Goal: Task Accomplishment & Management: Manage account settings

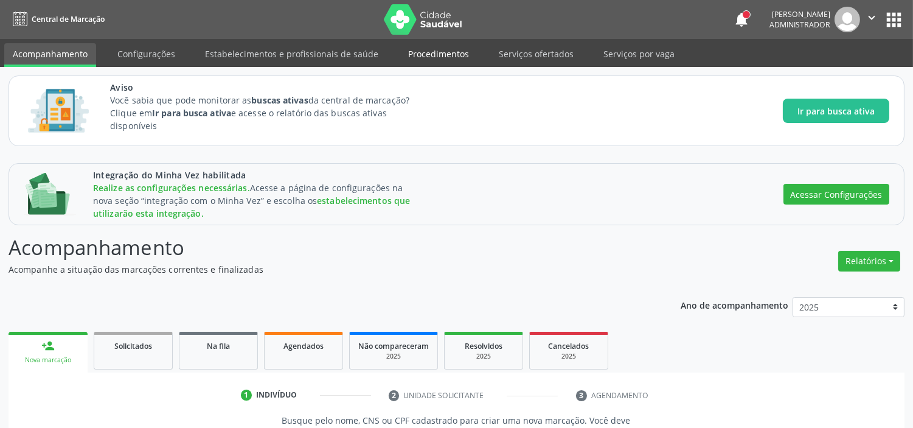
click at [424, 55] on link "Procedimentos" at bounding box center [439, 53] width 78 height 21
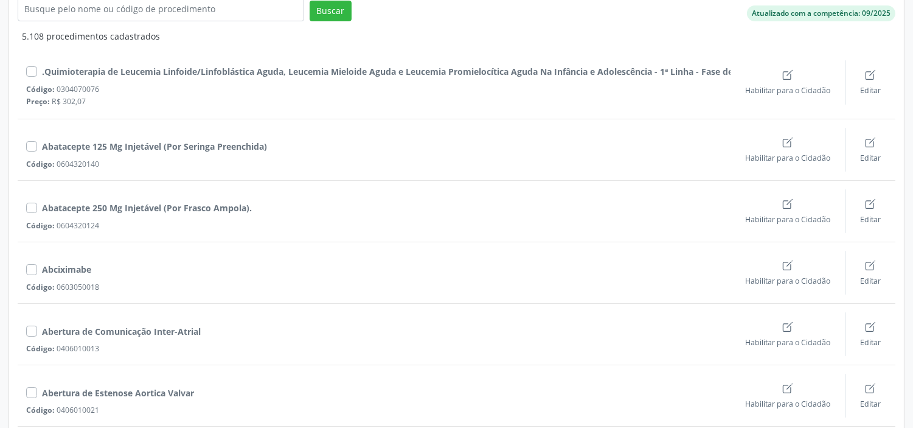
scroll to position [270, 0]
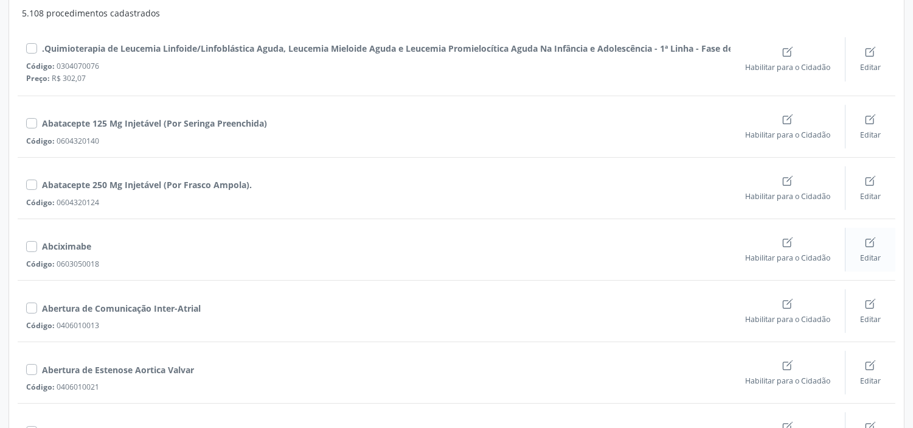
click at [871, 246] on icon "Create" at bounding box center [871, 242] width 12 height 12
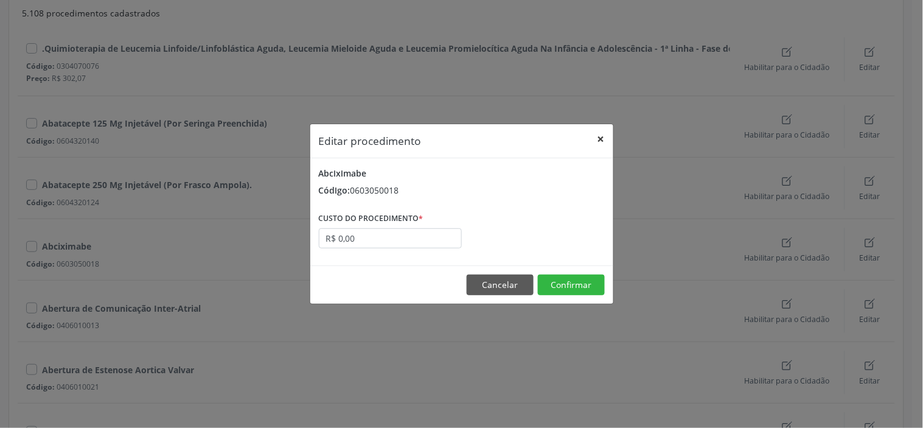
click at [600, 136] on button "×" at bounding box center [601, 139] width 24 height 30
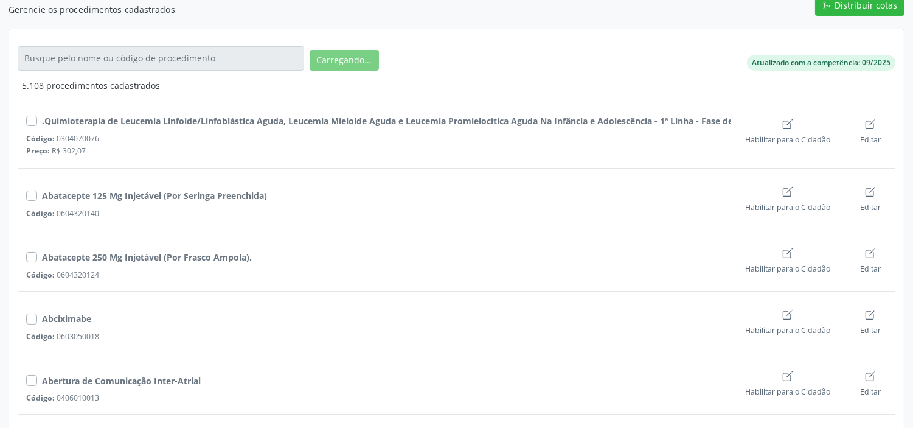
scroll to position [29, 0]
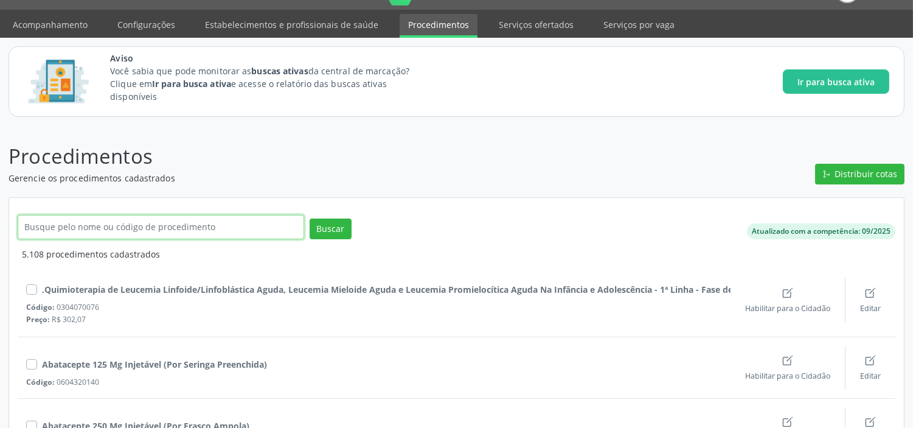
click at [129, 227] on input "text" at bounding box center [161, 227] width 287 height 24
type input "cardiologista"
click button "Buscar" at bounding box center [331, 228] width 42 height 21
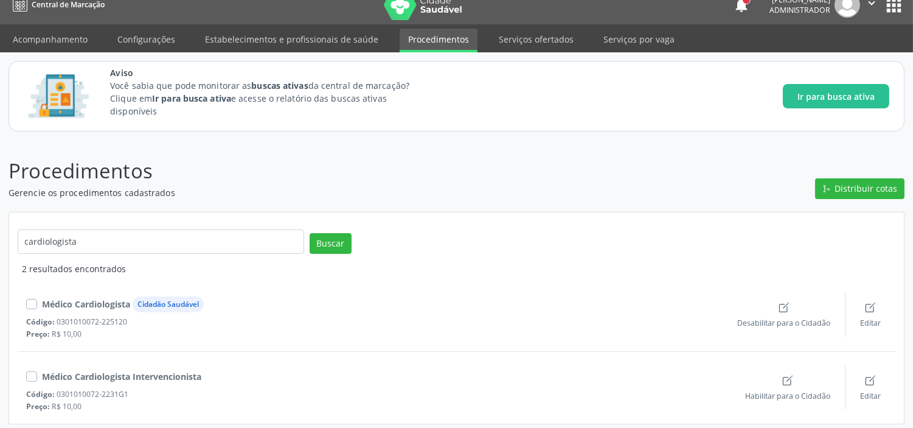
scroll to position [19, 0]
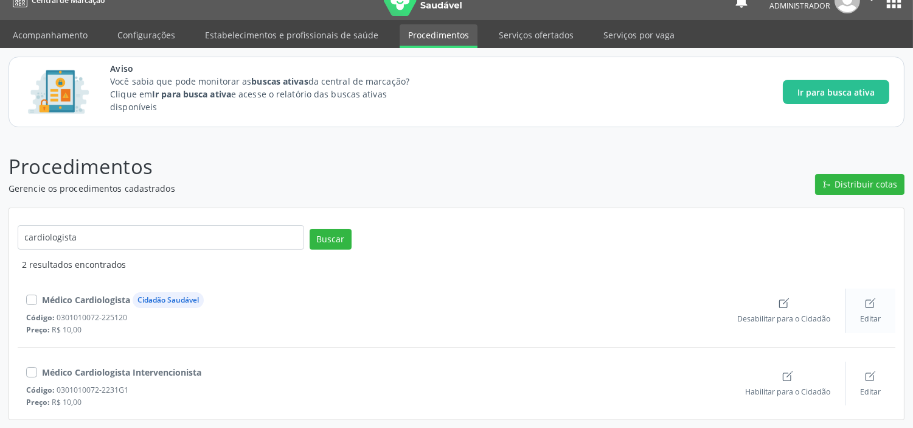
click at [868, 310] on div "Editar" at bounding box center [870, 310] width 21 height 27
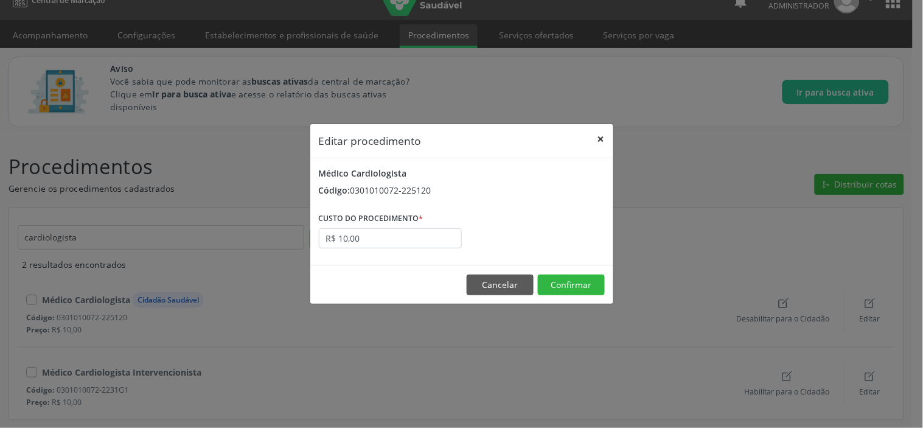
click at [605, 135] on button "×" at bounding box center [601, 139] width 24 height 30
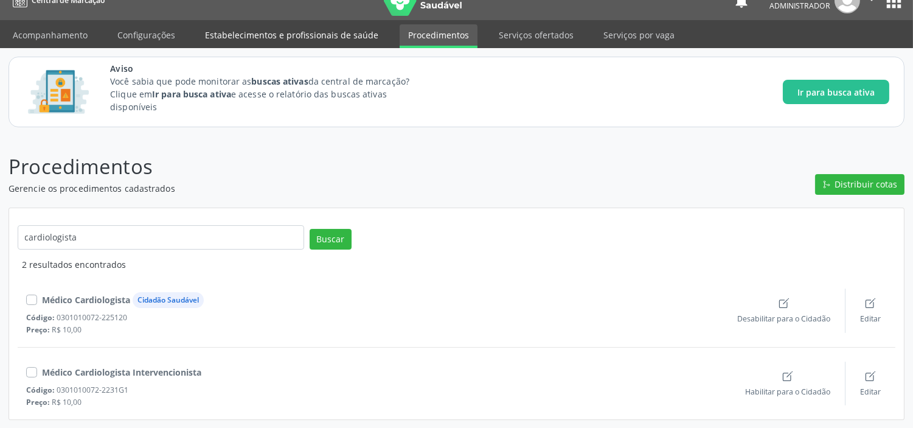
click at [330, 28] on link "Estabelecimentos e profissionais de saúde" at bounding box center [292, 34] width 190 height 21
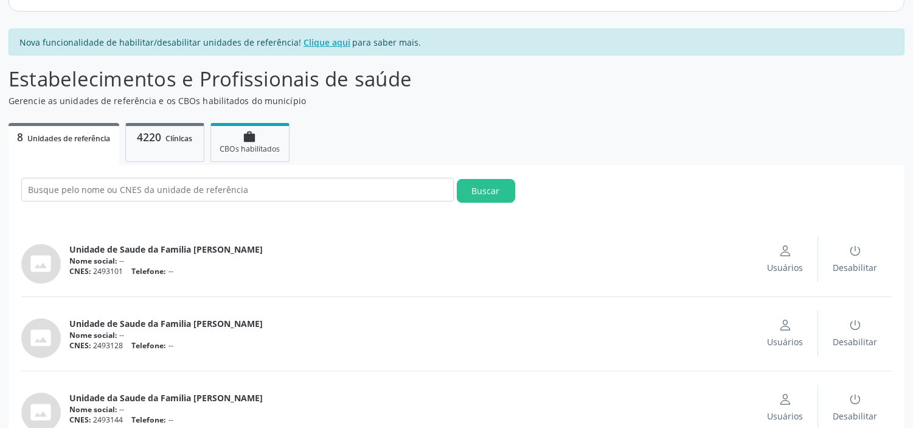
scroll to position [135, 0]
click at [185, 142] on p "4220 Clínicas" at bounding box center [164, 137] width 61 height 14
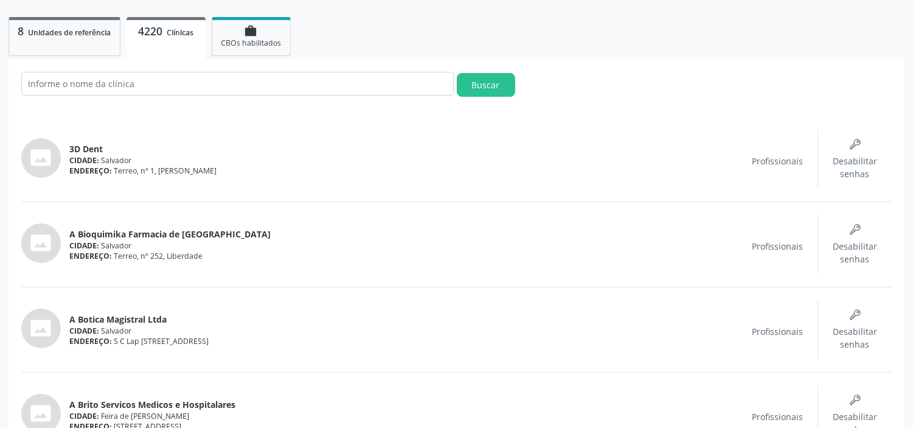
scroll to position [270, 0]
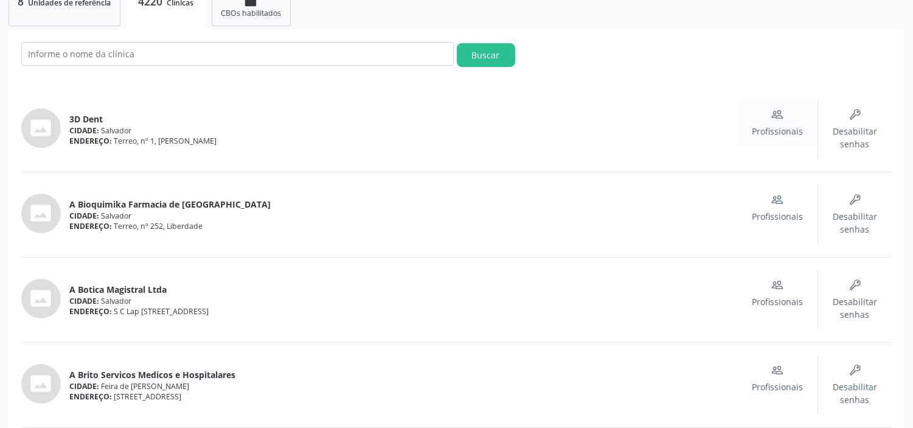
click at [767, 122] on div "Profissionais" at bounding box center [777, 122] width 51 height 29
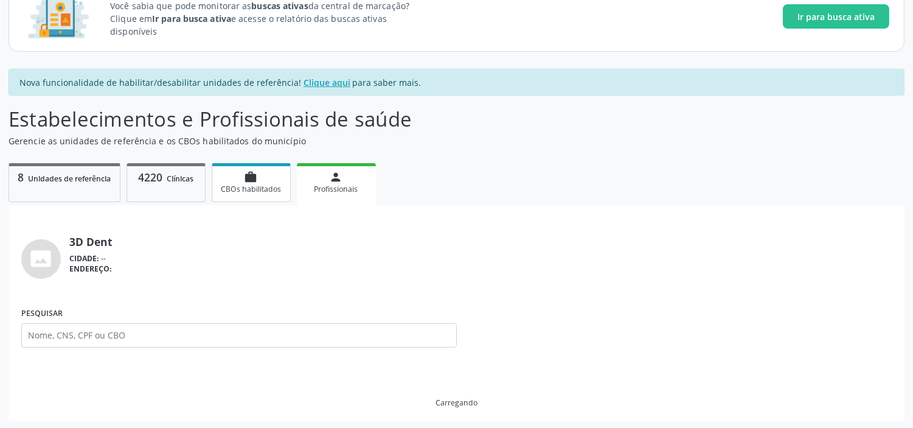
scroll to position [90, 0]
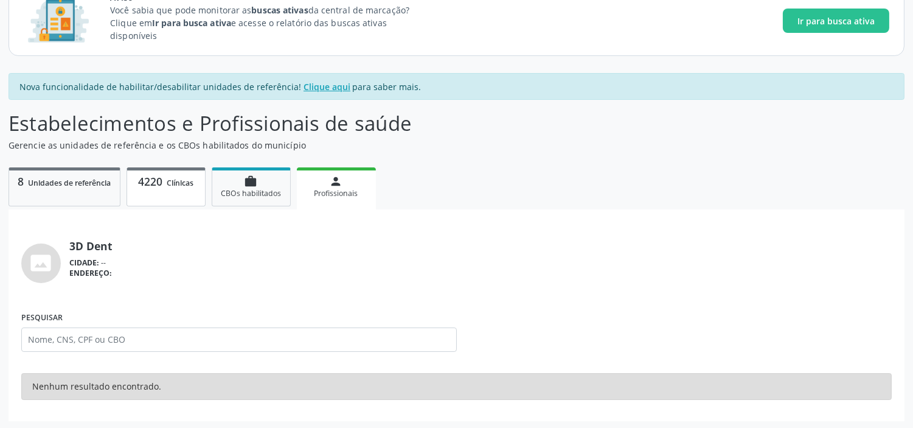
click at [175, 180] on span "Clínicas" at bounding box center [180, 183] width 27 height 10
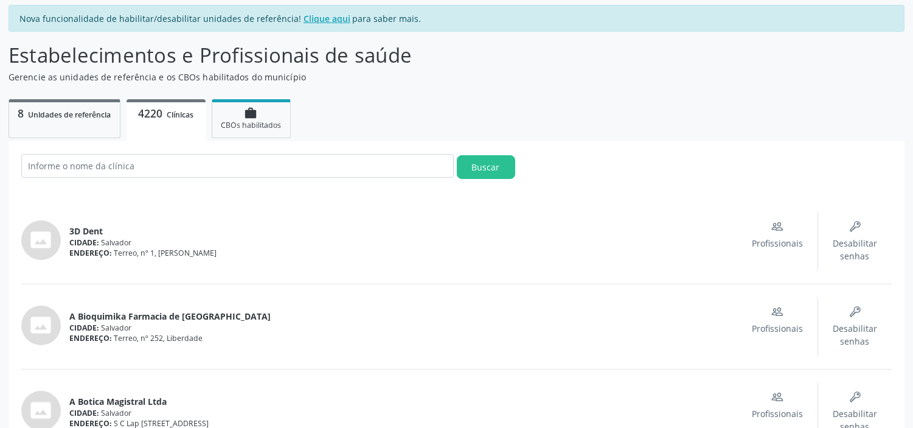
scroll to position [270, 0]
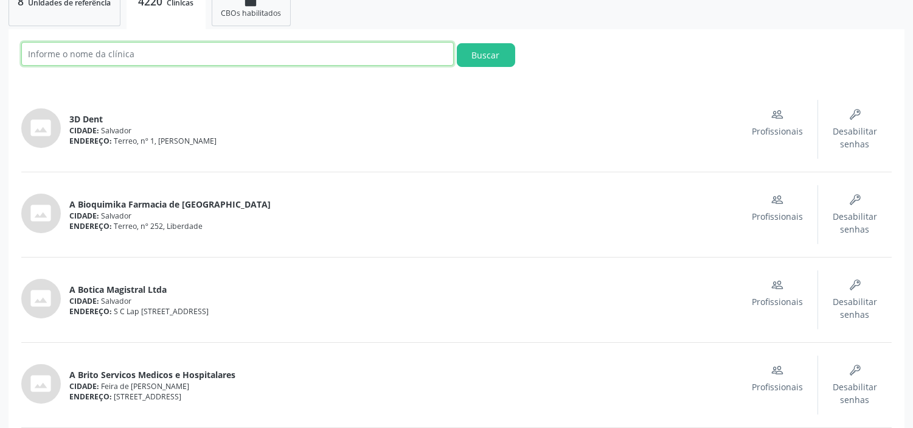
click at [155, 58] on input "text" at bounding box center [237, 54] width 433 height 24
type input "policlinica"
click at [457, 43] on button "Buscar" at bounding box center [486, 55] width 58 height 24
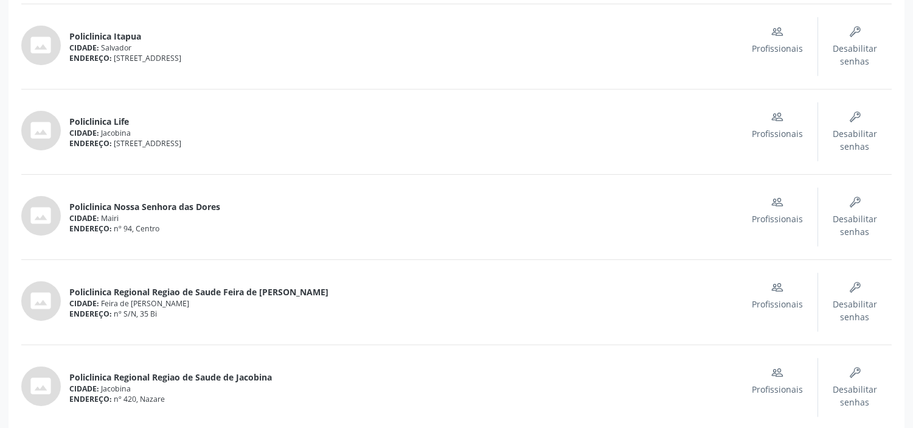
scroll to position [540, 0]
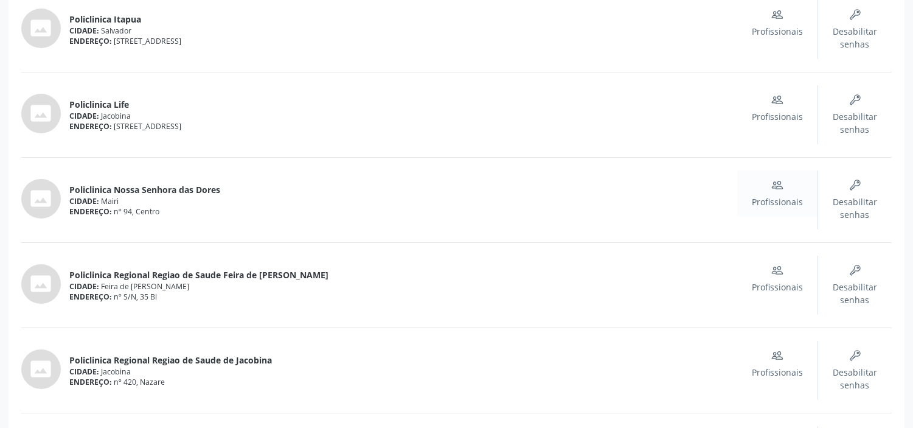
click at [783, 193] on div "Profissionais" at bounding box center [777, 193] width 51 height 29
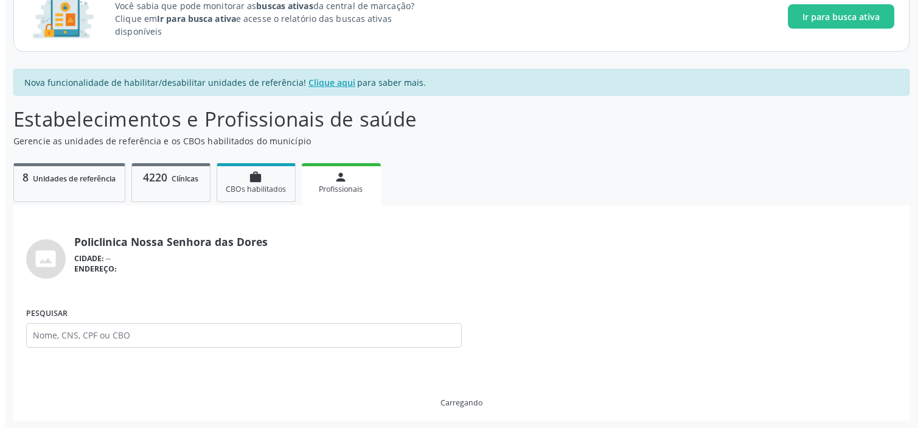
scroll to position [482, 0]
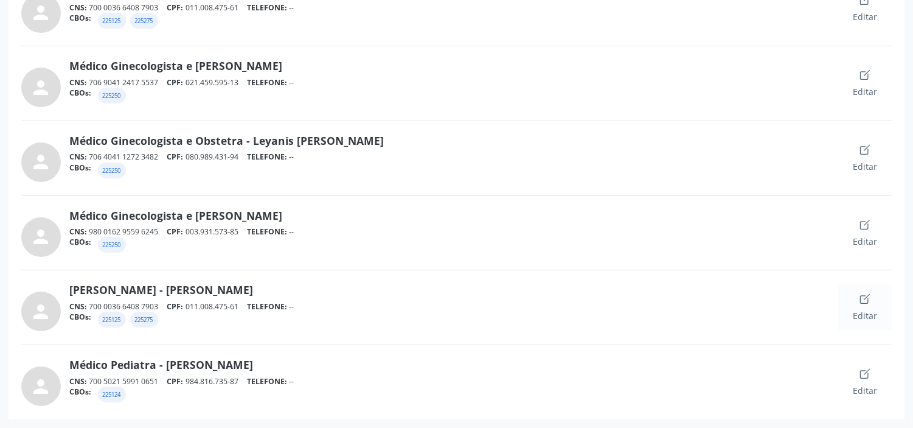
click at [866, 310] on span "Editar" at bounding box center [865, 315] width 24 height 13
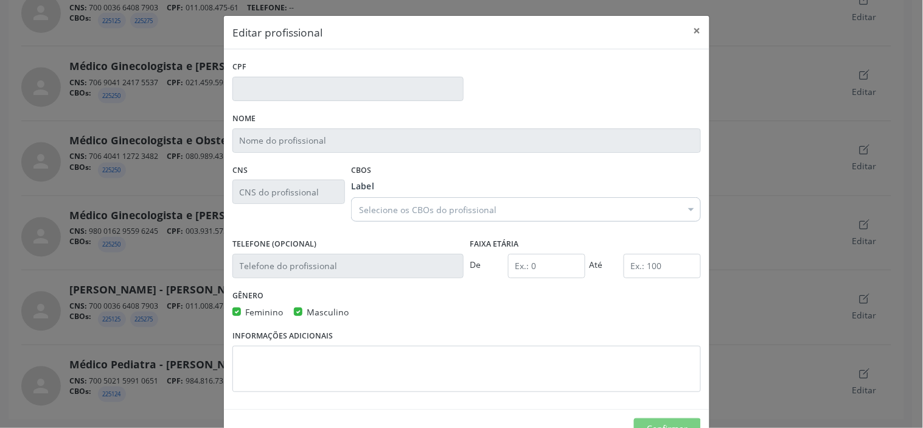
type input "011.008.475-61"
type input "[PERSON_NAME] - [PERSON_NAME]"
type input "700 0036 6408 7903"
type input "0"
type input "120"
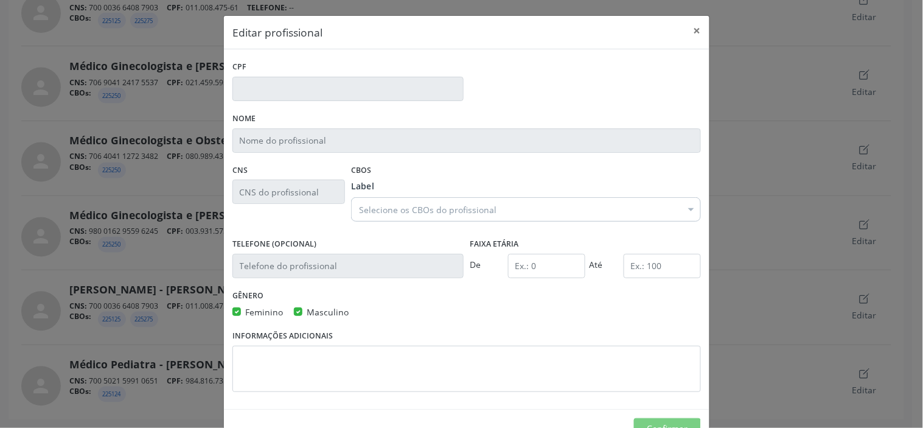
checkbox input "true"
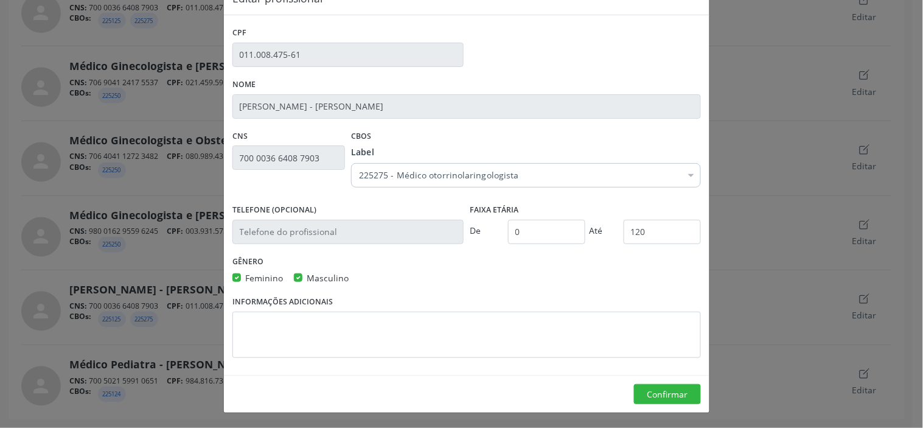
scroll to position [0, 0]
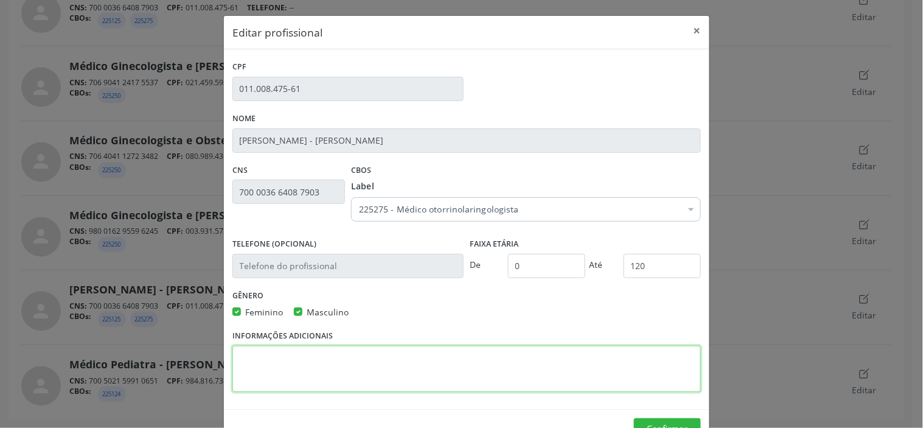
click at [293, 360] on textarea at bounding box center [466, 369] width 468 height 46
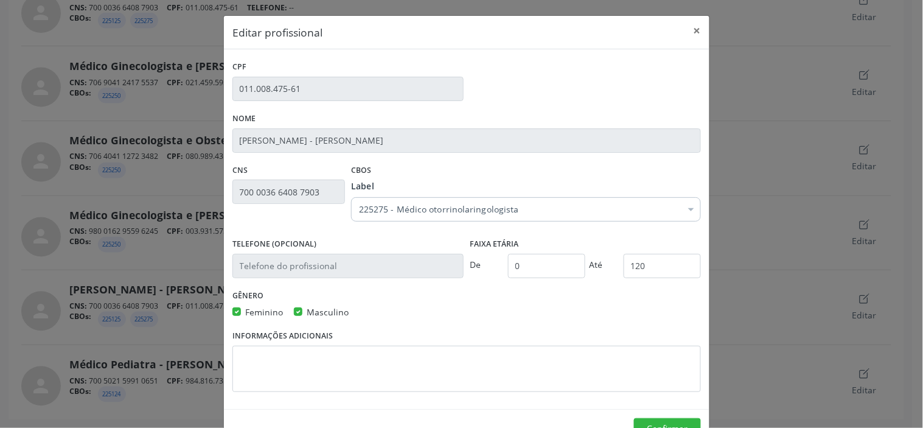
click at [307, 312] on label "Masculino" at bounding box center [328, 311] width 42 height 13
click at [294, 312] on input "Masculino" at bounding box center [298, 310] width 9 height 11
click at [307, 312] on label "Masculino" at bounding box center [328, 311] width 42 height 13
click at [294, 312] on input "Masculino" at bounding box center [298, 310] width 9 height 11
checkbox input "true"
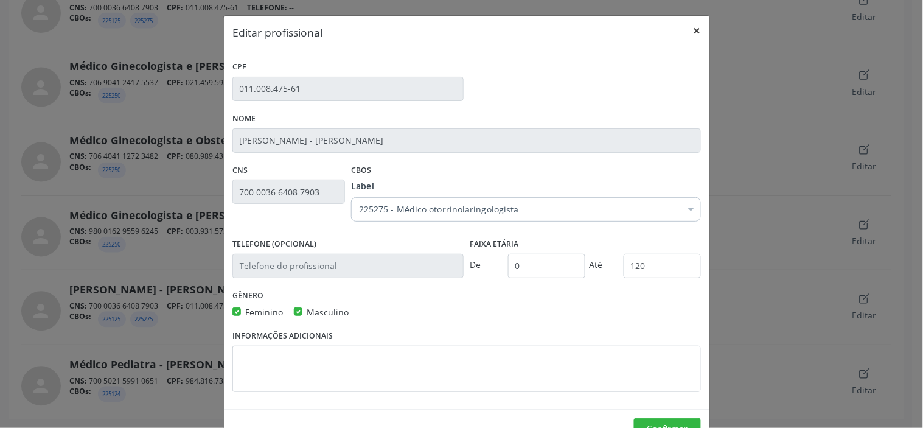
click at [691, 32] on button "×" at bounding box center [697, 31] width 24 height 30
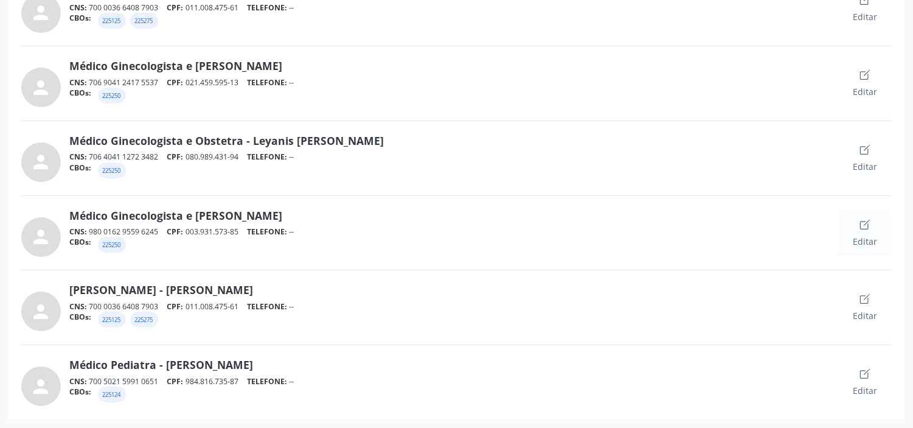
click at [881, 224] on div "Editar" at bounding box center [865, 233] width 54 height 46
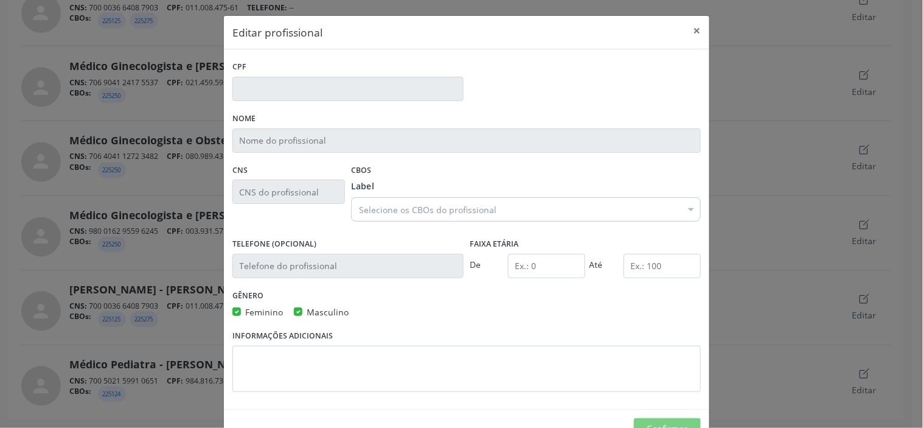
type input "003.931.573-85"
type input "Médico Ginecologista e [PERSON_NAME]"
type input "980 0162 9559 6245"
type input "0"
type input "120"
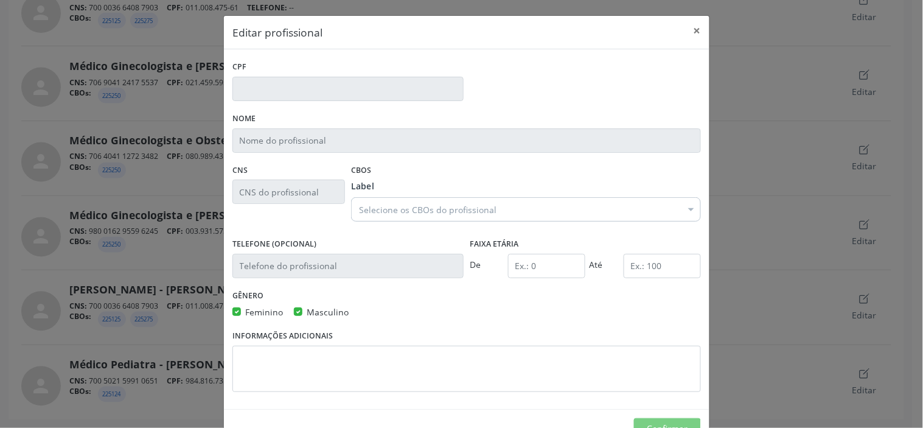
checkbox input "true"
click at [307, 314] on label "Masculino" at bounding box center [328, 311] width 42 height 13
click at [294, 314] on input "Masculino" at bounding box center [298, 310] width 9 height 11
checkbox input "false"
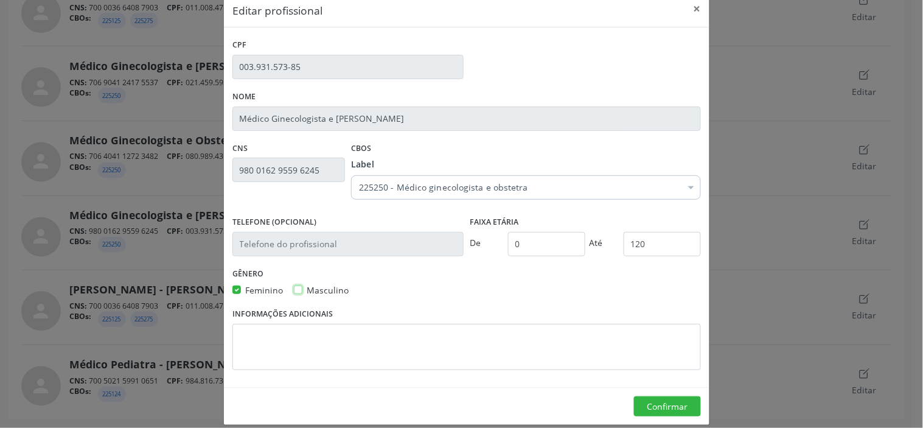
scroll to position [34, 0]
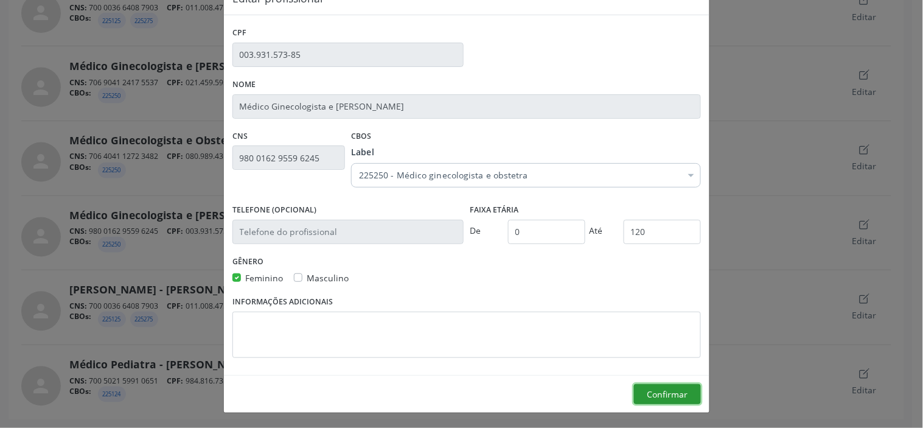
drag, startPoint x: 670, startPoint y: 389, endPoint x: 439, endPoint y: 230, distance: 280.8
click at [669, 390] on button "Confirmar" at bounding box center [667, 394] width 67 height 21
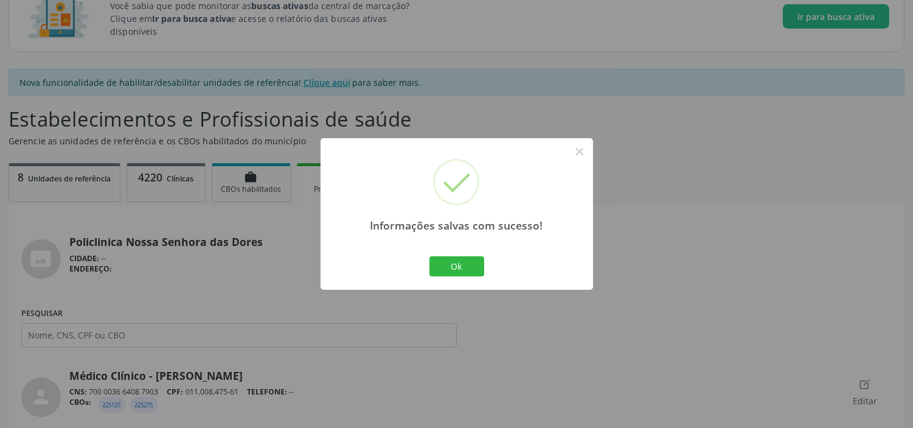
scroll to position [482, 0]
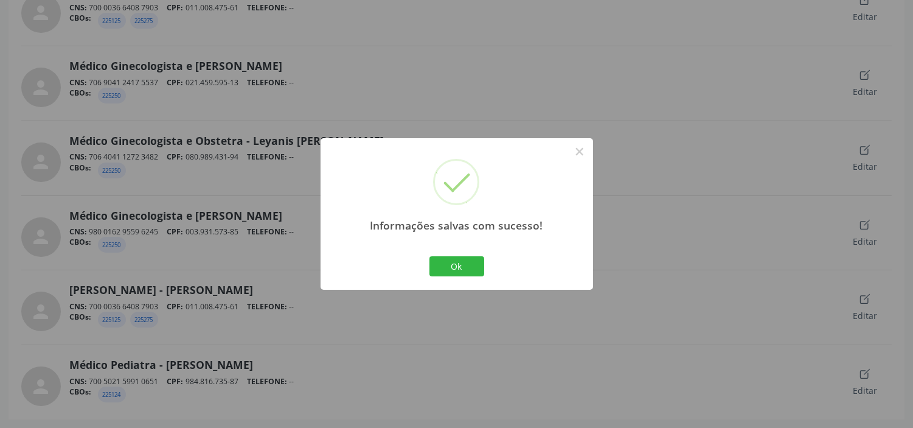
drag, startPoint x: 450, startPoint y: 264, endPoint x: 435, endPoint y: 258, distance: 16.4
click at [450, 265] on button "Ok" at bounding box center [457, 266] width 55 height 21
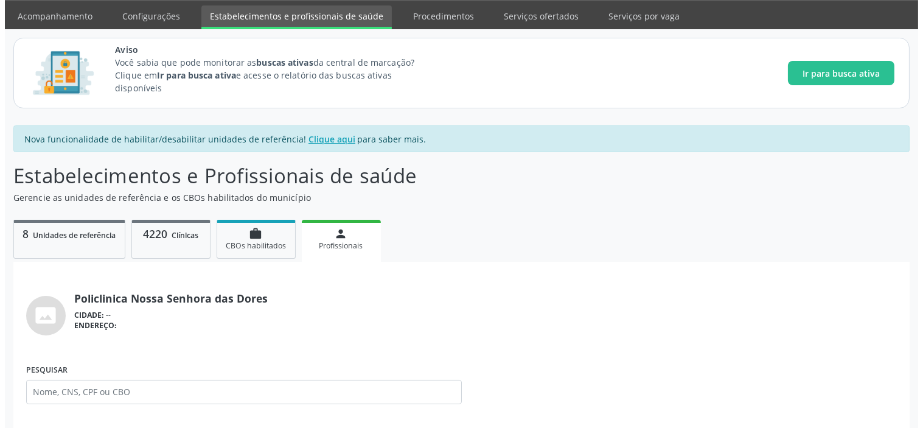
scroll to position [0, 0]
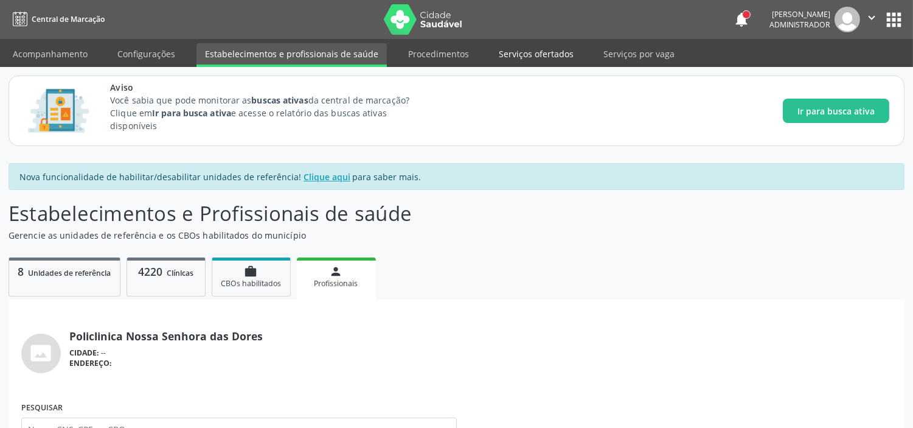
click at [531, 55] on link "Serviços ofertados" at bounding box center [536, 53] width 92 height 21
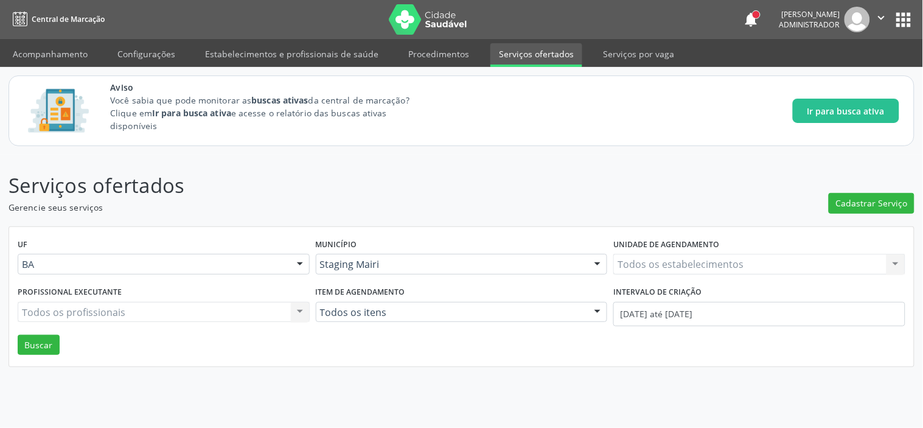
click at [520, 61] on link "Serviços ofertados" at bounding box center [536, 55] width 92 height 24
click at [873, 202] on span "Cadastrar Serviço" at bounding box center [872, 203] width 72 height 13
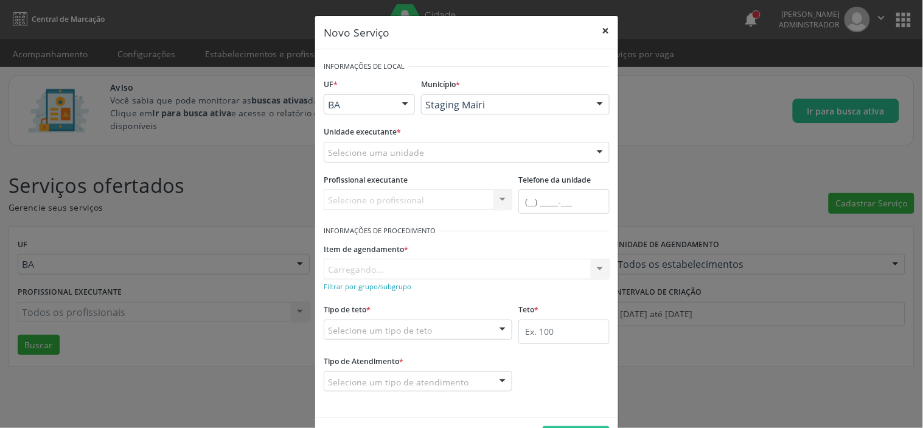
click at [597, 31] on button "×" at bounding box center [606, 31] width 24 height 30
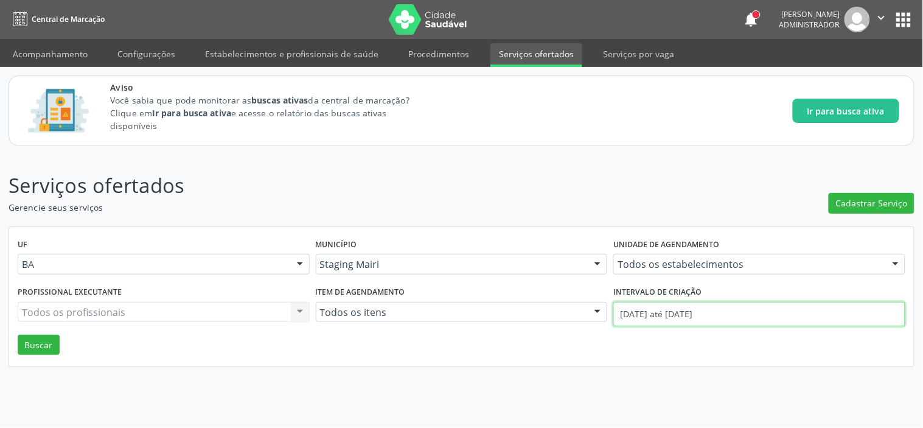
click at [690, 307] on input "[DATE] até [DATE]" at bounding box center [759, 314] width 292 height 24
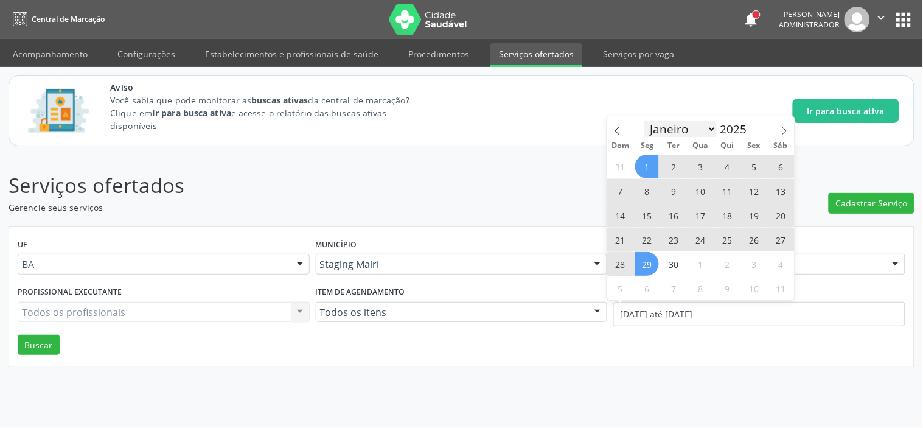
click at [682, 129] on select "Janeiro Fevereiro Março Abril Maio Junho Julho Agosto Setembro Outubro Novembro…" at bounding box center [680, 128] width 73 height 17
select select "0"
click at [644, 120] on select "Janeiro Fevereiro Março Abril Maio Junho Julho Agosto Setembro Outubro Novembro…" at bounding box center [680, 128] width 73 height 17
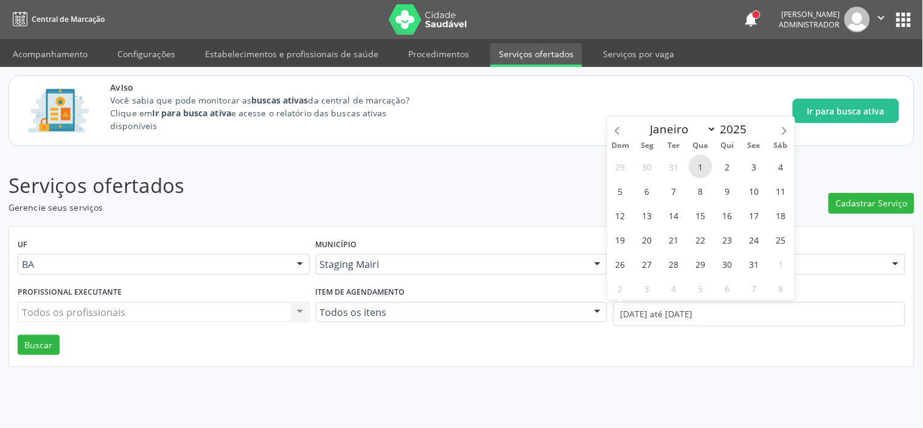
click at [706, 162] on span "1" at bounding box center [701, 167] width 24 height 24
type input "[DATE]"
click at [715, 128] on select "Janeiro Fevereiro Março Abril Maio Junho Julho Agosto Setembro Outubro Novembro…" at bounding box center [680, 128] width 73 height 17
select select "11"
click at [644, 120] on select "Janeiro Fevereiro Março Abril Maio Junho Julho Agosto Setembro Outubro Novembro…" at bounding box center [680, 128] width 73 height 17
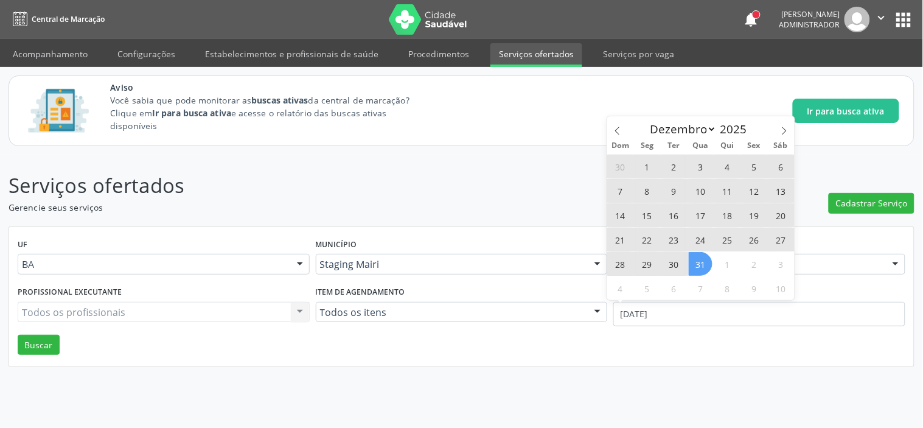
click at [701, 265] on span "31" at bounding box center [701, 264] width 24 height 24
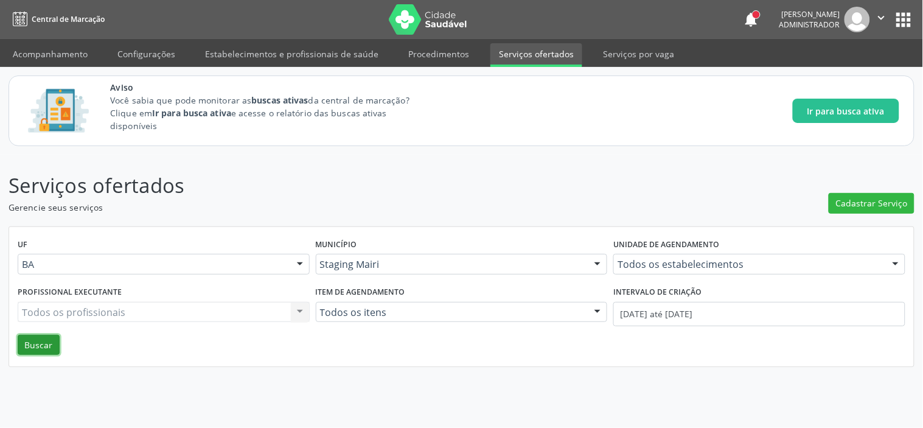
click at [33, 343] on button "Buscar" at bounding box center [39, 345] width 42 height 21
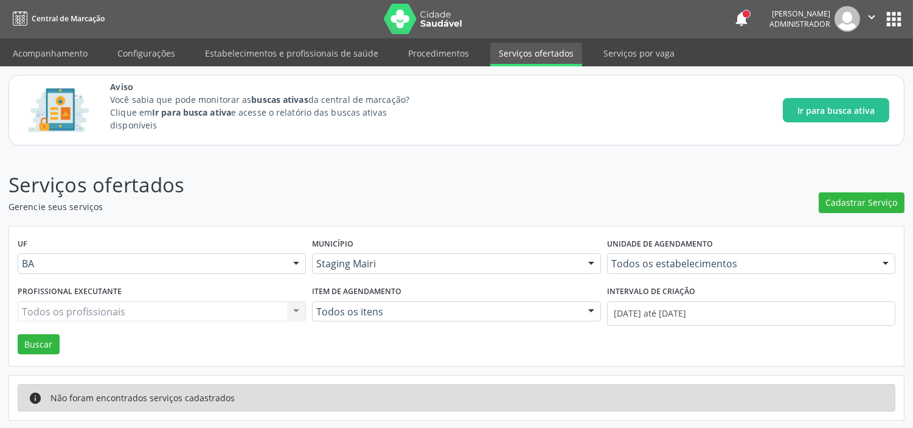
scroll to position [2, 0]
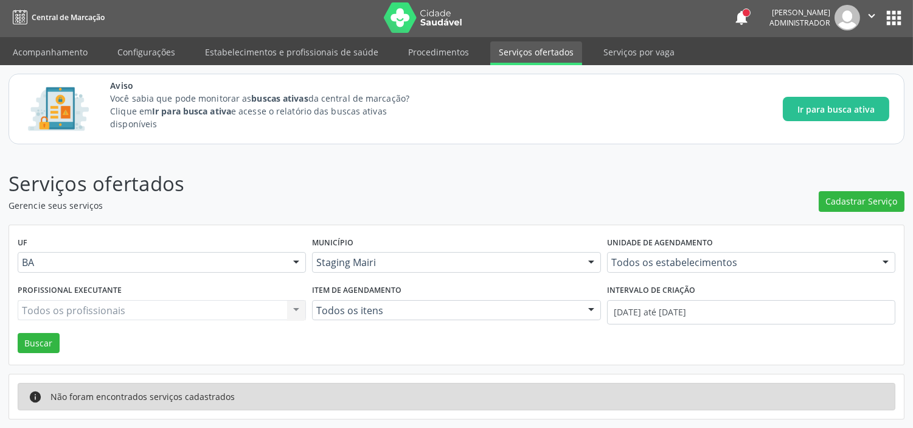
click at [444, 270] on div "Staging Mairi" at bounding box center [456, 262] width 288 height 21
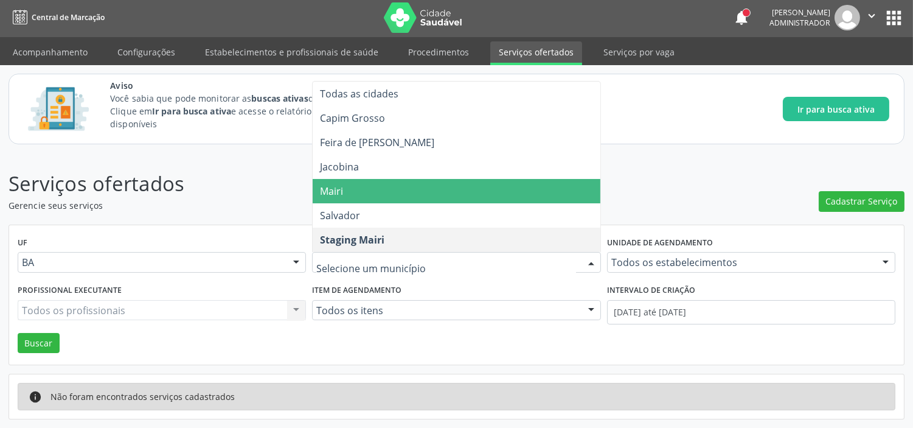
click at [362, 190] on span "Mairi" at bounding box center [456, 191] width 287 height 24
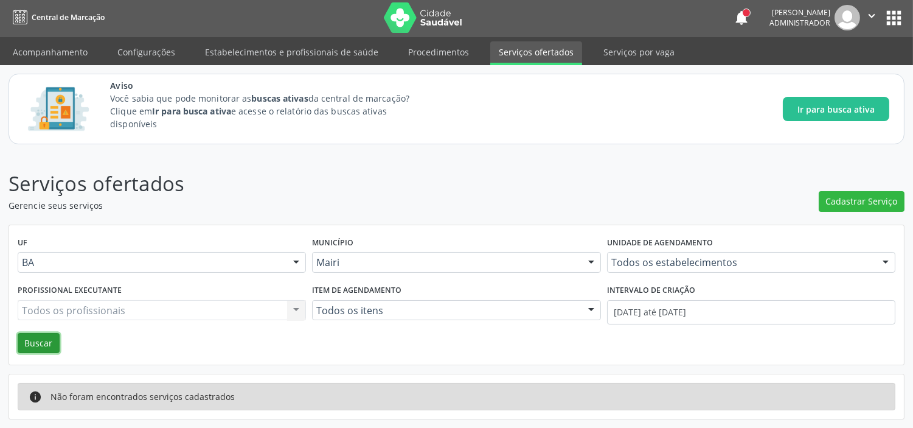
click at [44, 343] on button "Buscar" at bounding box center [39, 343] width 42 height 21
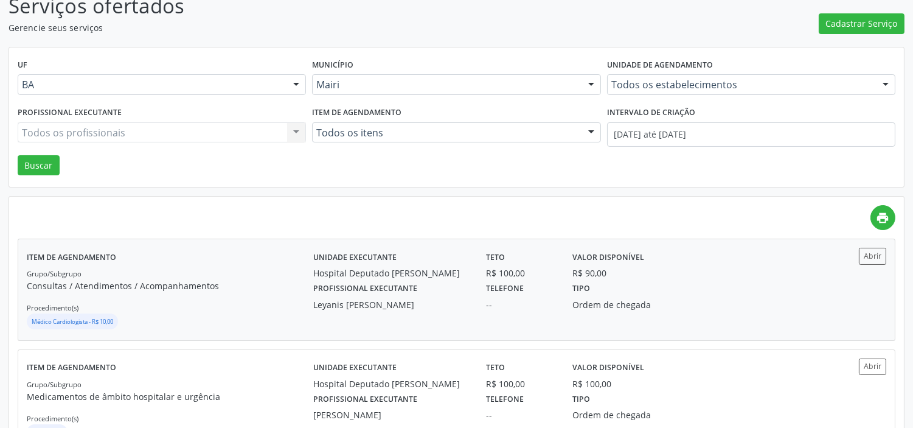
scroll to position [339, 0]
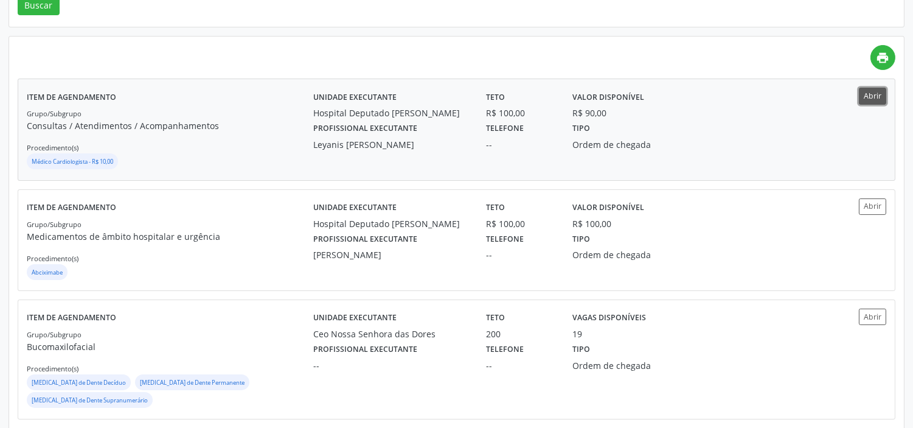
click at [873, 101] on button "Abrir" at bounding box center [872, 96] width 27 height 16
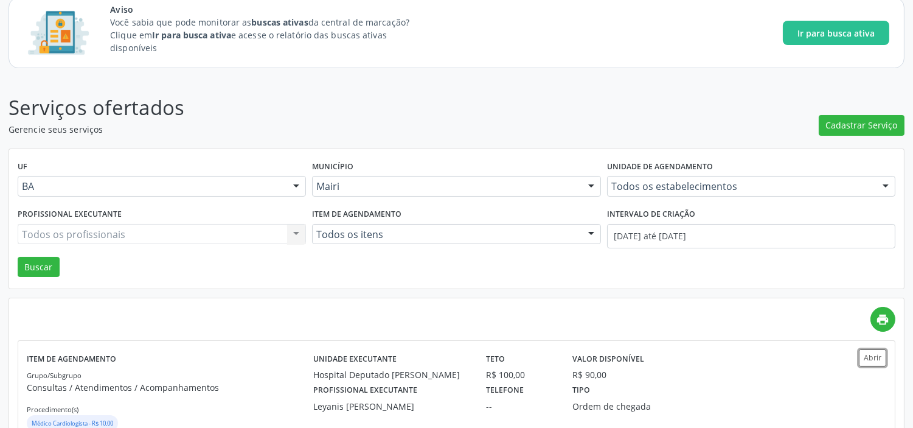
scroll to position [0, 0]
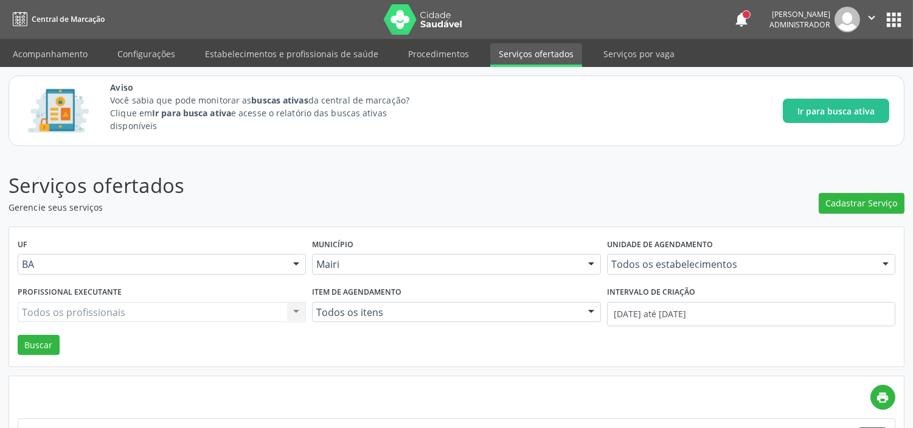
drag, startPoint x: 646, startPoint y: 57, endPoint x: 616, endPoint y: 94, distance: 47.6
click at [646, 57] on link "Serviços por vaga" at bounding box center [639, 53] width 88 height 21
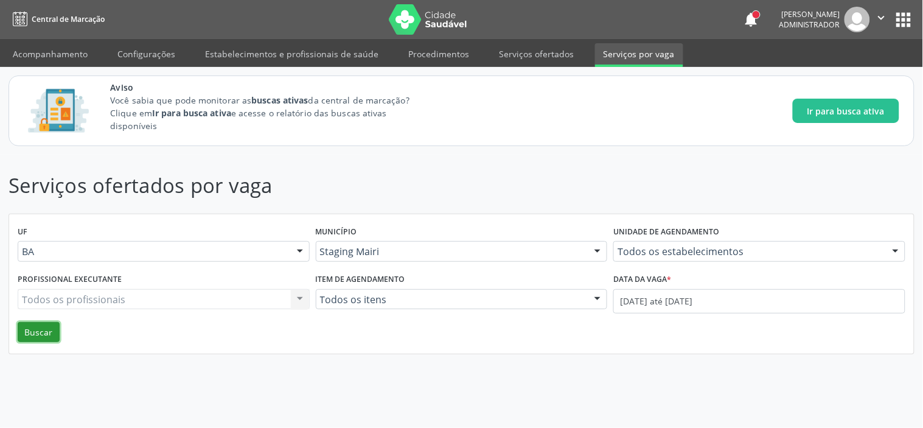
click at [41, 332] on button "Buscar" at bounding box center [39, 332] width 42 height 21
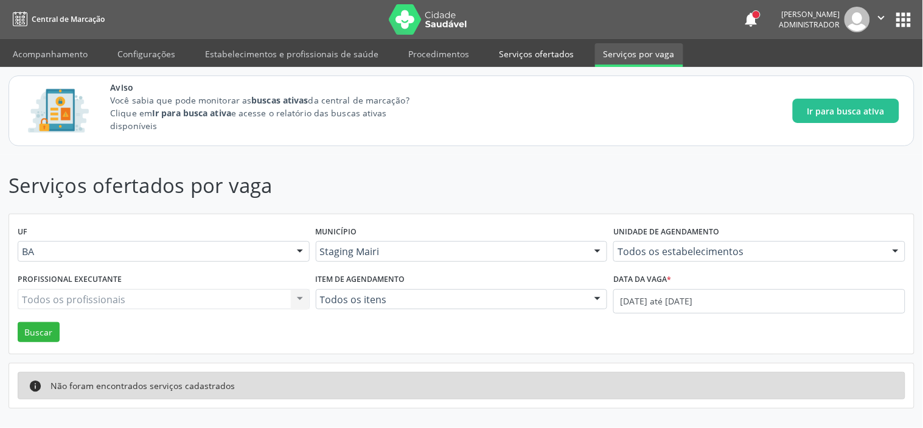
click at [540, 49] on link "Serviços ofertados" at bounding box center [536, 53] width 92 height 21
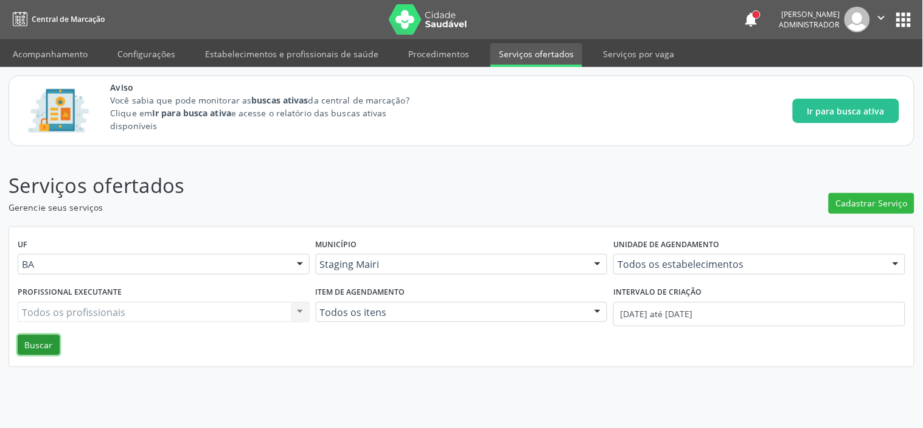
click at [35, 339] on button "Buscar" at bounding box center [39, 345] width 42 height 21
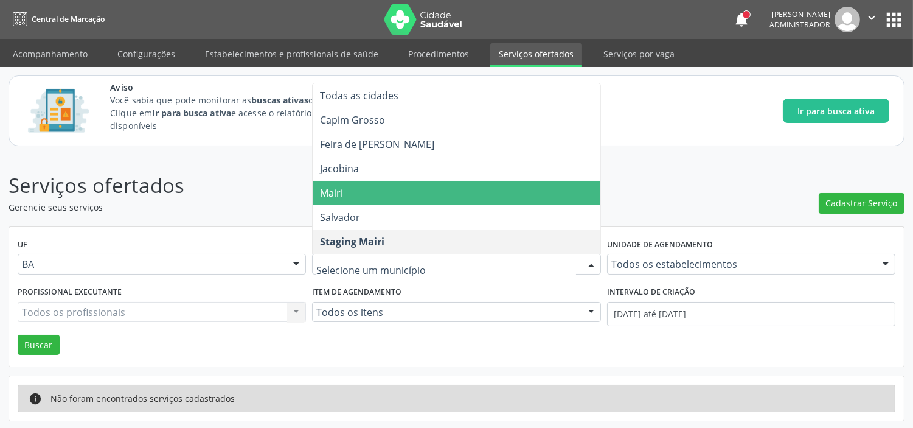
click at [369, 195] on span "Mairi" at bounding box center [456, 193] width 287 height 24
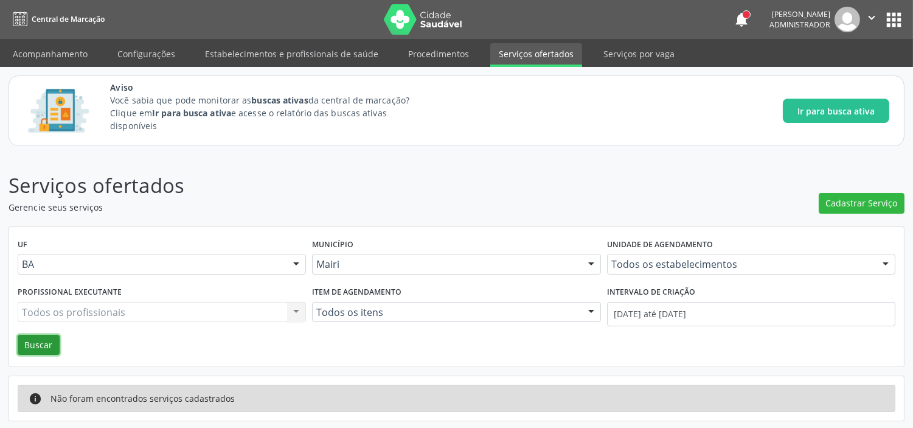
click at [26, 347] on button "Buscar" at bounding box center [39, 345] width 42 height 21
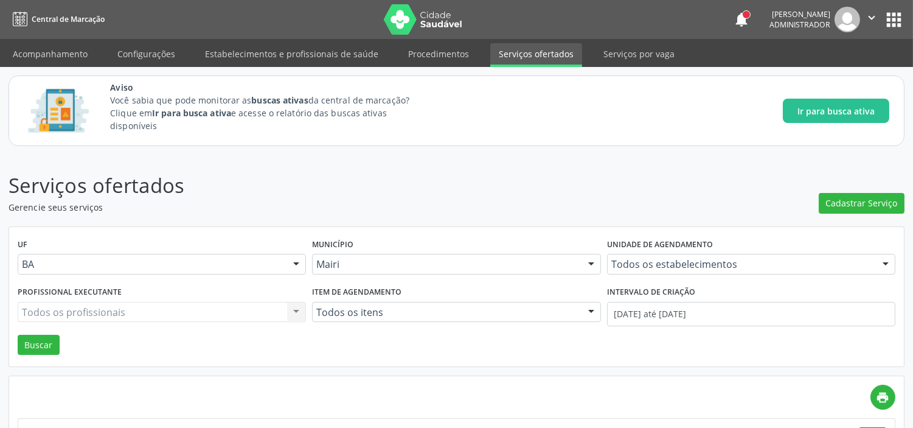
scroll to position [228, 0]
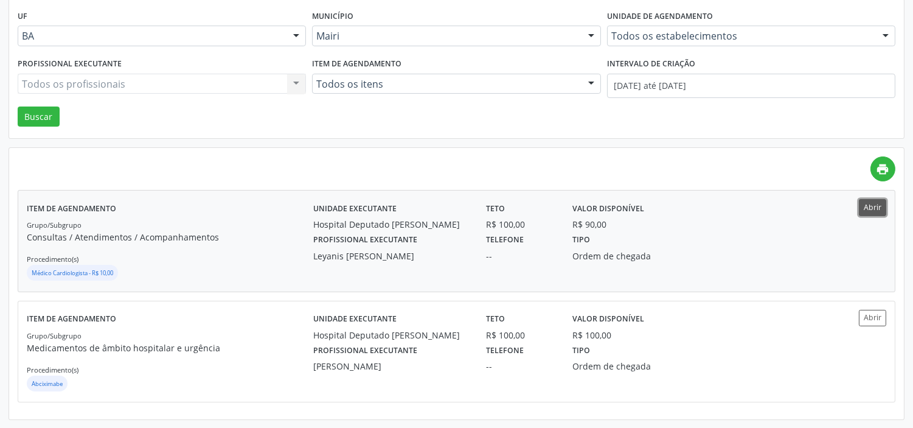
click at [870, 206] on button "Abrir" at bounding box center [872, 207] width 27 height 16
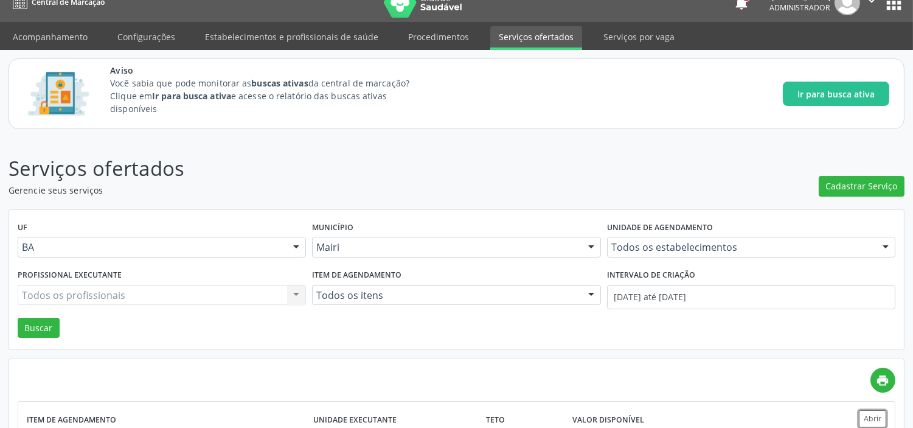
scroll to position [0, 0]
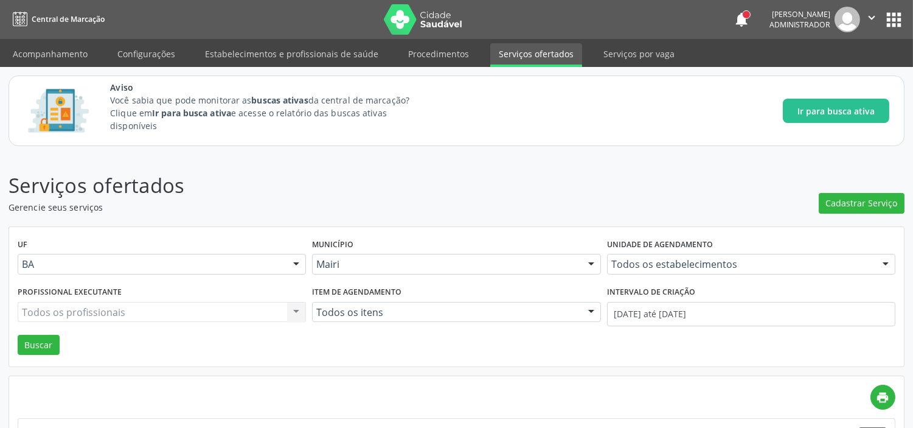
drag, startPoint x: 35, startPoint y: 51, endPoint x: 73, endPoint y: 68, distance: 41.9
click at [35, 51] on link "Acompanhamento" at bounding box center [50, 53] width 92 height 21
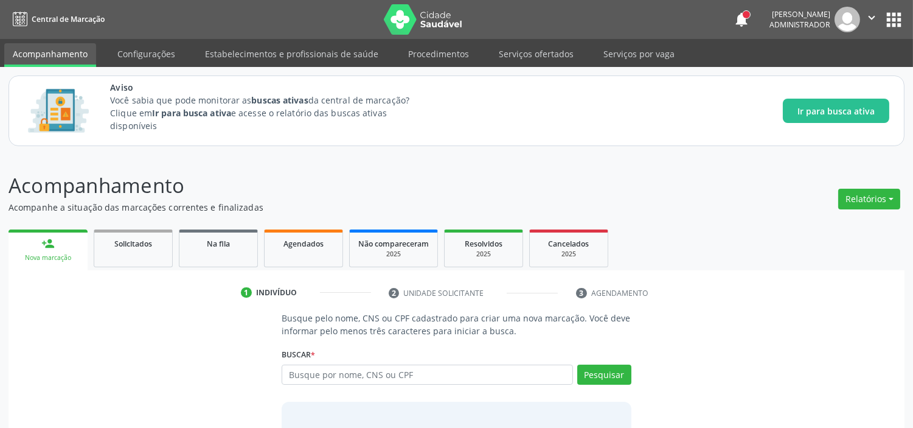
click at [64, 57] on link "Acompanhamento" at bounding box center [50, 55] width 92 height 24
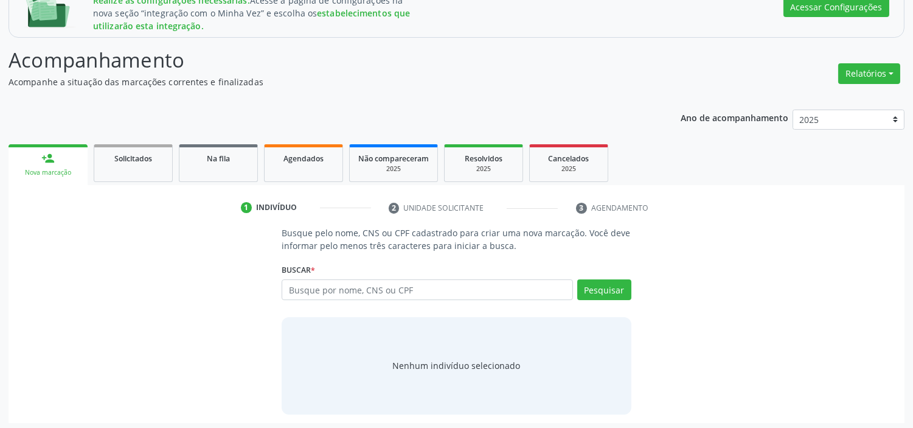
scroll to position [190, 0]
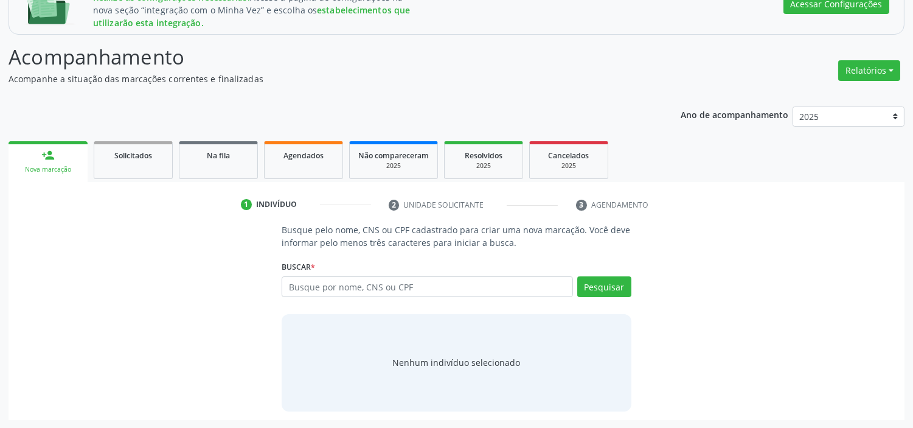
click at [477, 158] on span "Resolvidos" at bounding box center [484, 155] width 38 height 10
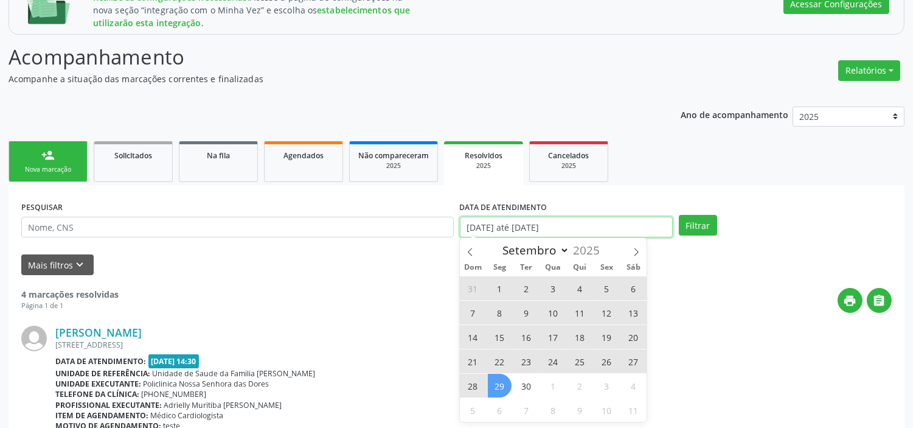
click at [562, 220] on input "[DATE] até [DATE]" at bounding box center [566, 227] width 213 height 21
select select "8"
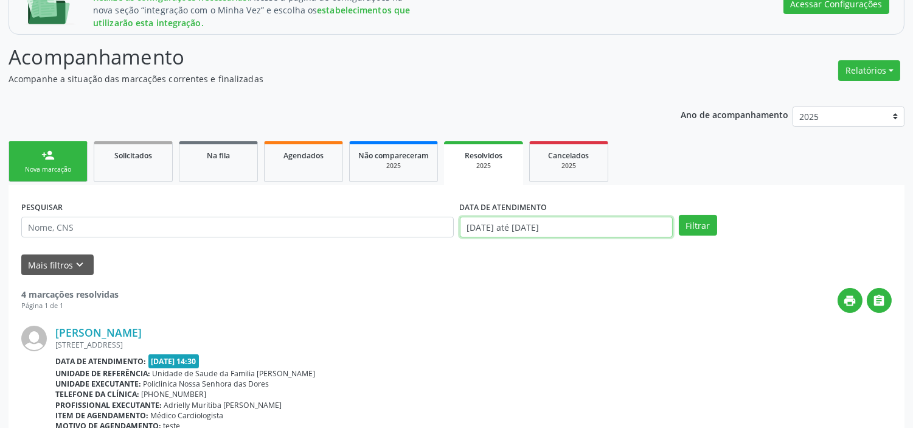
click at [588, 220] on input "[DATE] até [DATE]" at bounding box center [566, 227] width 213 height 21
click at [660, 176] on ul "person_add Nova marcação Solicitados Na fila Agendados Não compareceram 2025 Re…" at bounding box center [457, 161] width 896 height 47
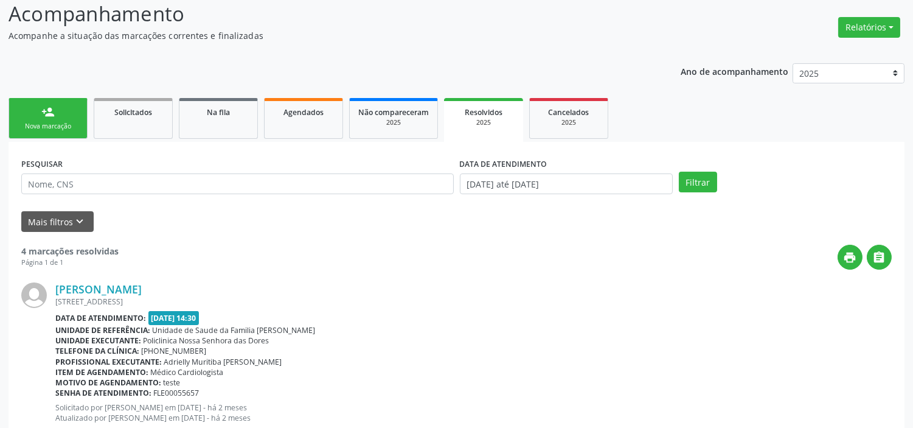
scroll to position [258, 0]
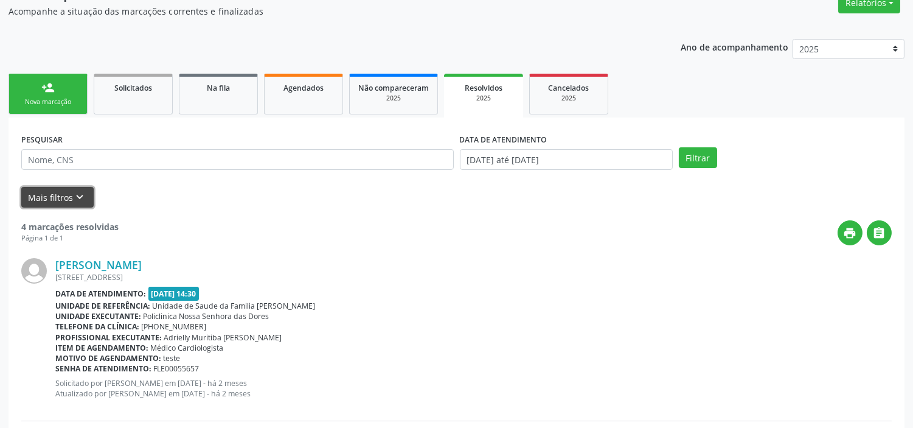
click at [78, 197] on icon "keyboard_arrow_down" at bounding box center [80, 196] width 13 height 13
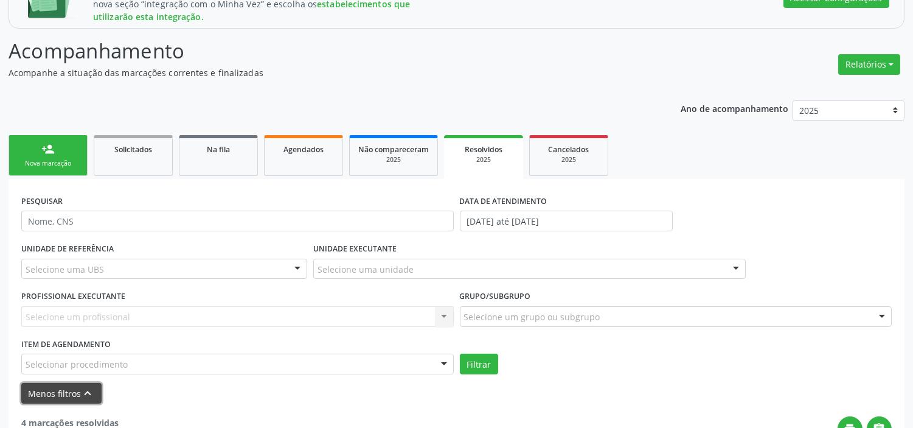
scroll to position [190, 0]
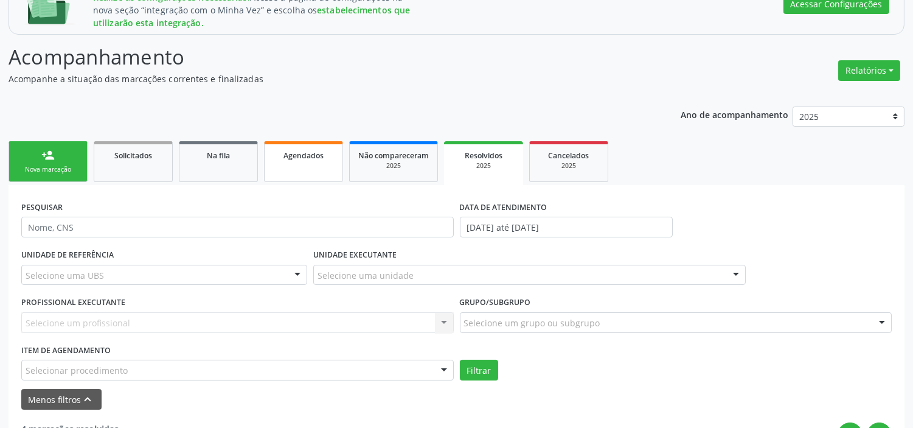
click at [305, 151] on span "Agendados" at bounding box center [304, 155] width 40 height 10
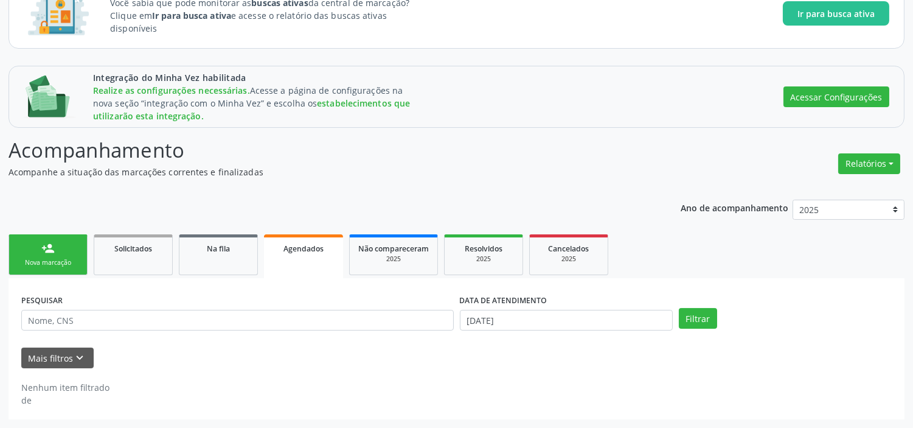
scroll to position [97, 0]
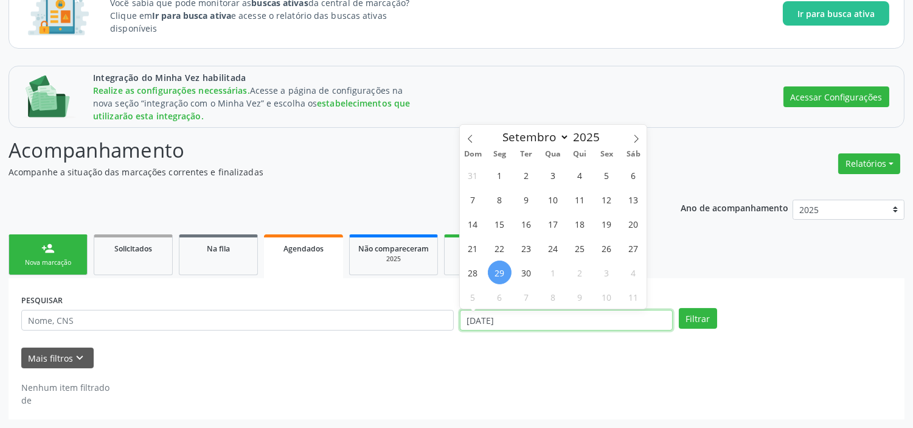
click at [509, 317] on input "[DATE]" at bounding box center [566, 320] width 213 height 21
click at [501, 221] on span "15" at bounding box center [500, 224] width 24 height 24
type input "[DATE]"
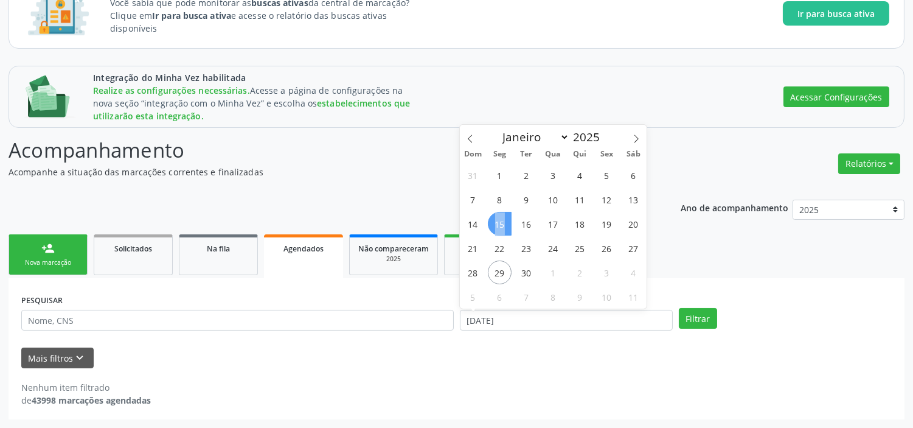
click at [501, 221] on span "15" at bounding box center [500, 224] width 24 height 24
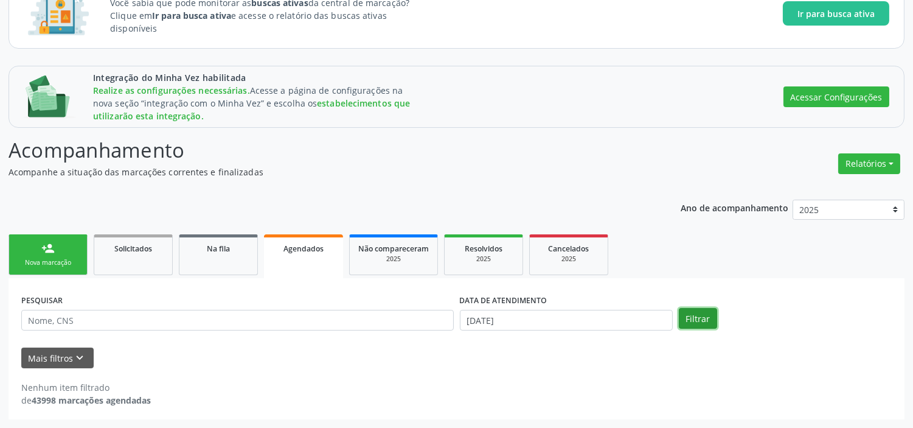
click at [698, 320] on button "Filtrar" at bounding box center [698, 318] width 38 height 21
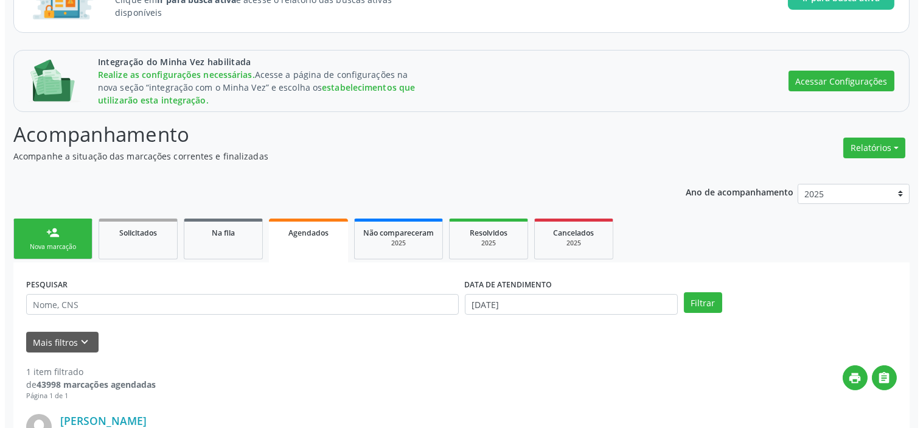
scroll to position [282, 0]
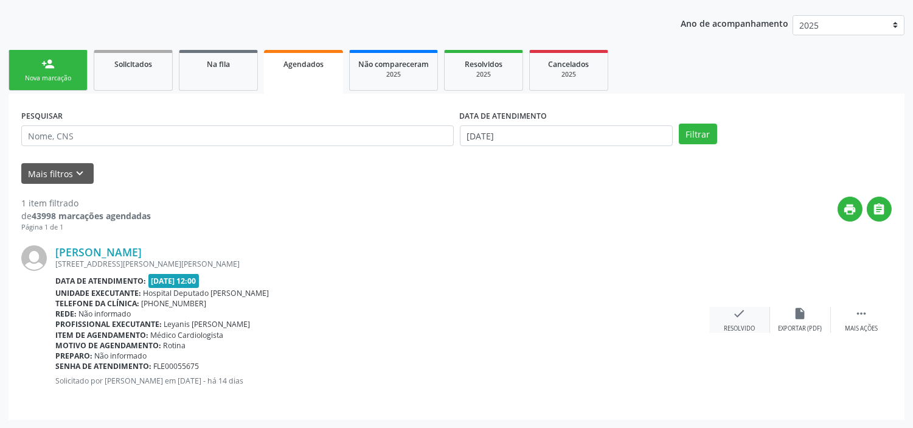
click at [743, 318] on icon "check" at bounding box center [739, 313] width 13 height 13
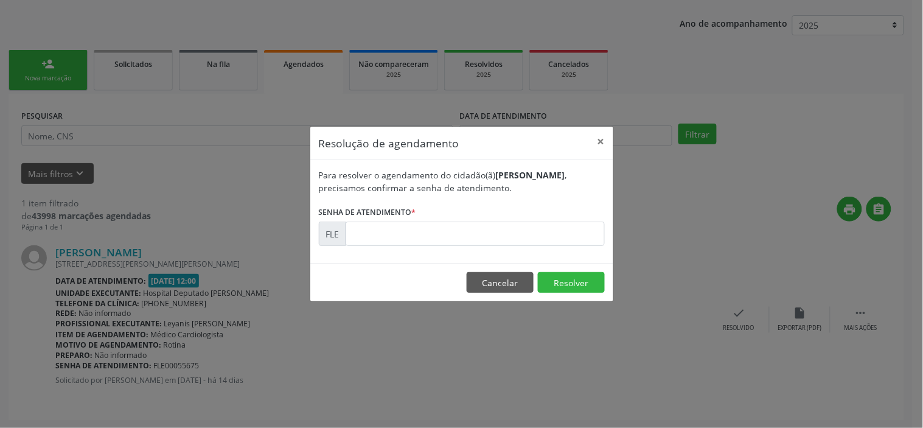
click at [173, 360] on div "Resolução de agendamento × Para resolver o agendamento do cidadão(ã) [PERSON_NA…" at bounding box center [461, 214] width 923 height 428
click at [392, 235] on input "text" at bounding box center [475, 233] width 259 height 24
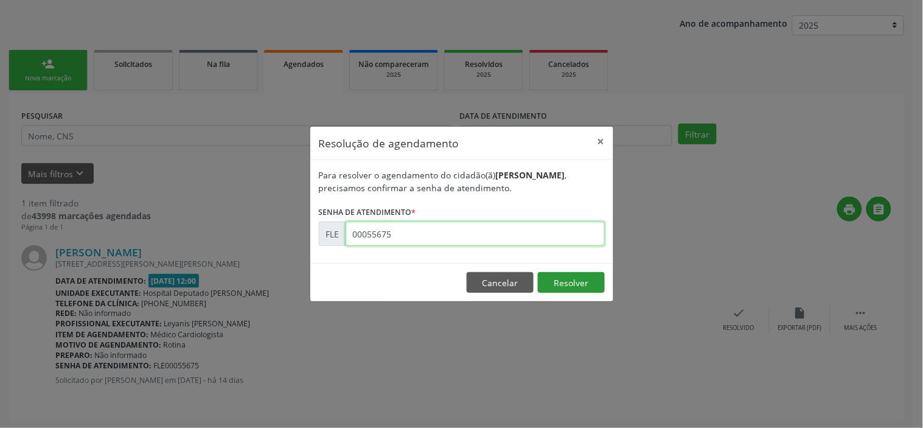
type input "00055675"
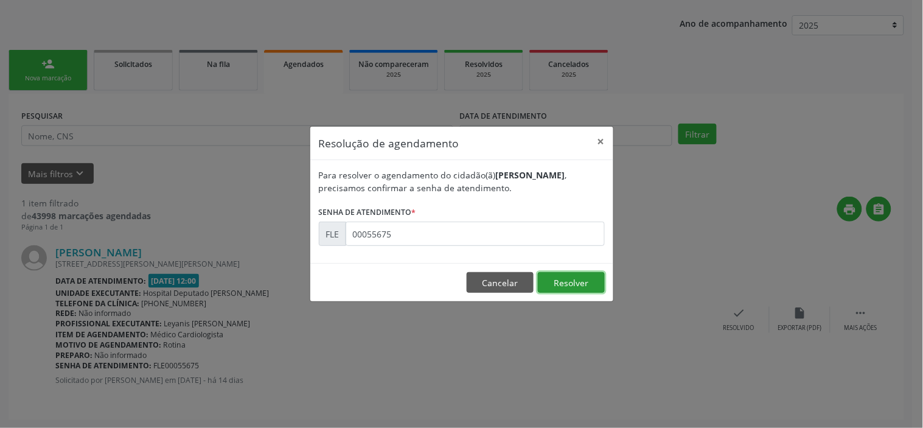
click at [571, 283] on button "Resolver" at bounding box center [571, 282] width 67 height 21
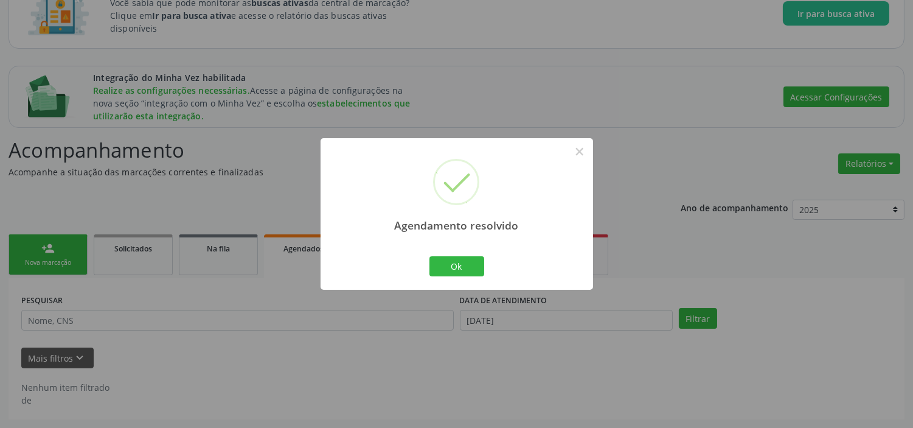
scroll to position [97, 0]
click at [433, 264] on button "Ok" at bounding box center [457, 266] width 55 height 21
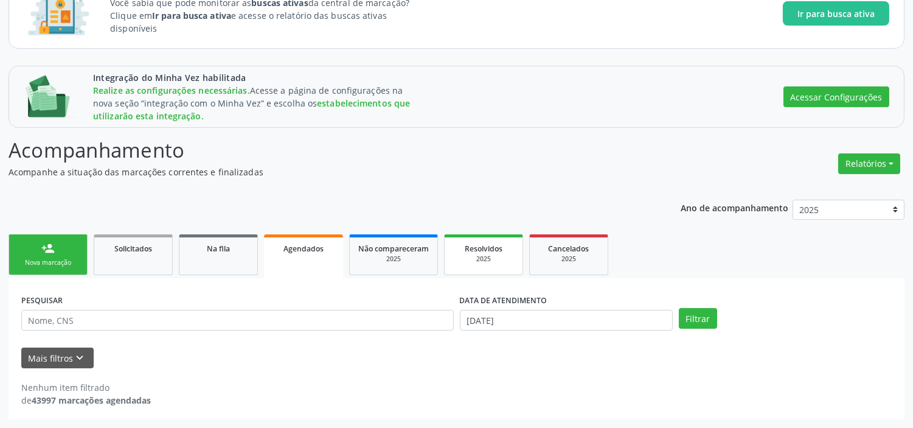
click at [464, 246] on div "Resolvidos" at bounding box center [483, 248] width 61 height 13
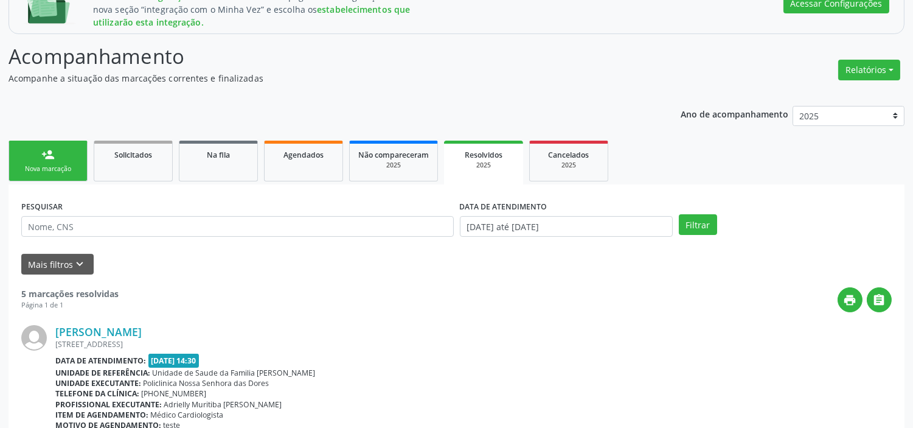
scroll to position [203, 0]
